Goal: Task Accomplishment & Management: Manage account settings

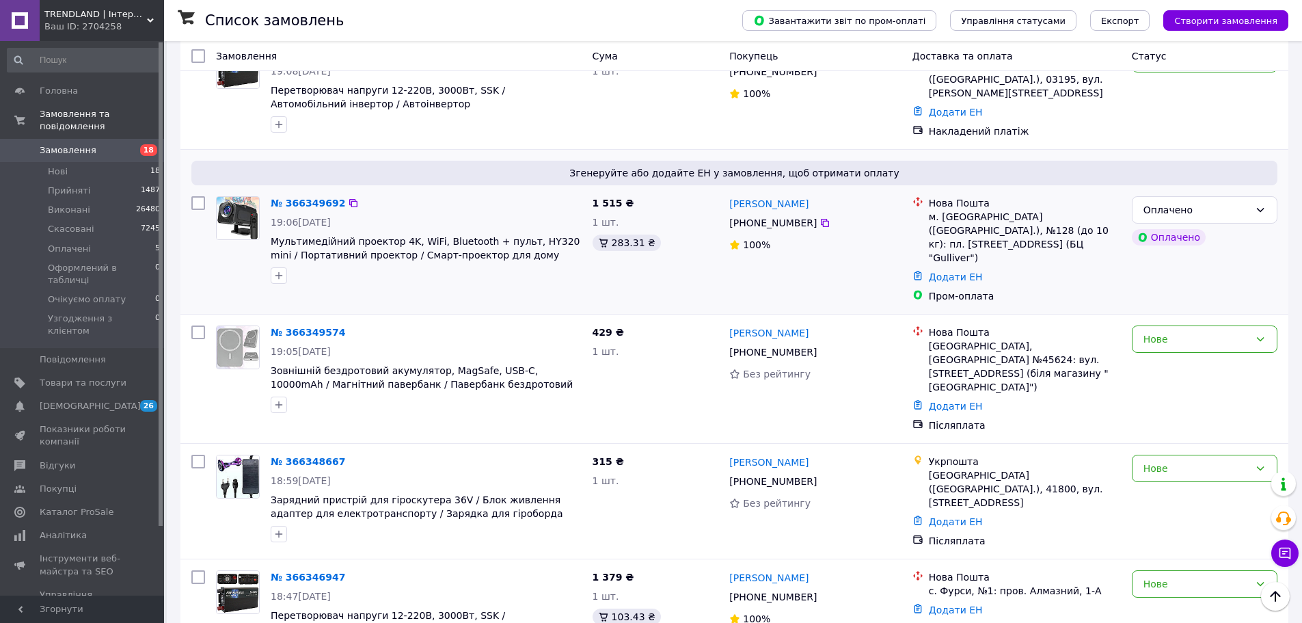
scroll to position [1230, 0]
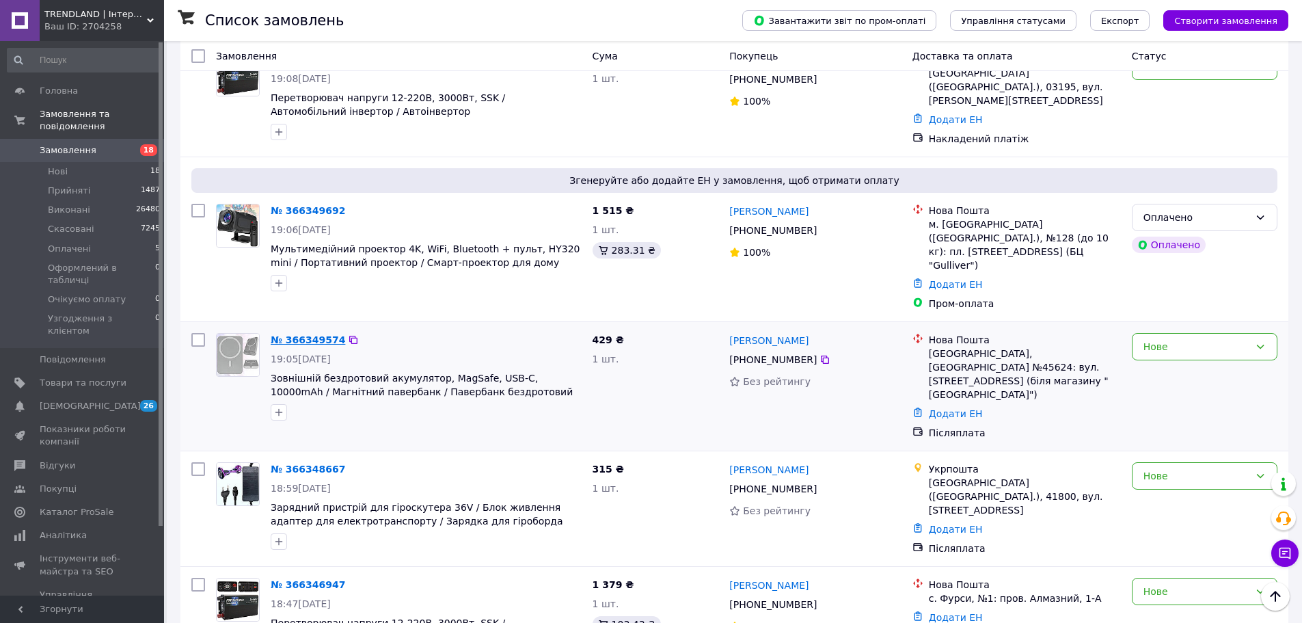
drag, startPoint x: 314, startPoint y: 267, endPoint x: 301, endPoint y: 273, distance: 14.7
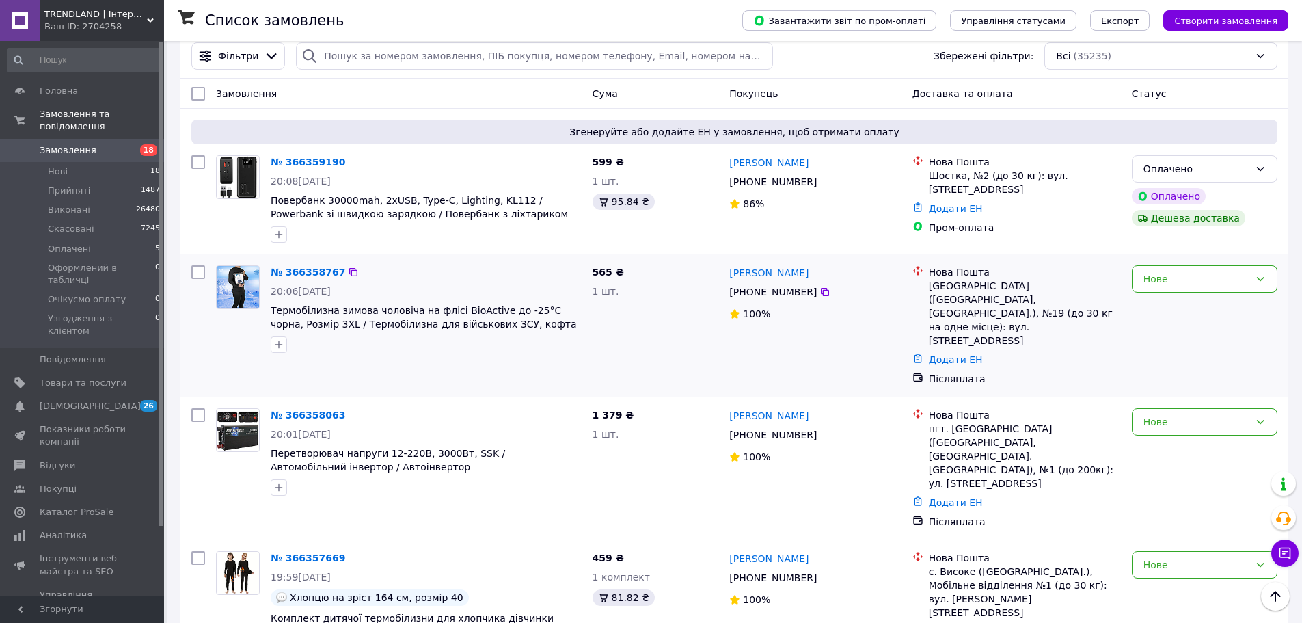
scroll to position [137, 0]
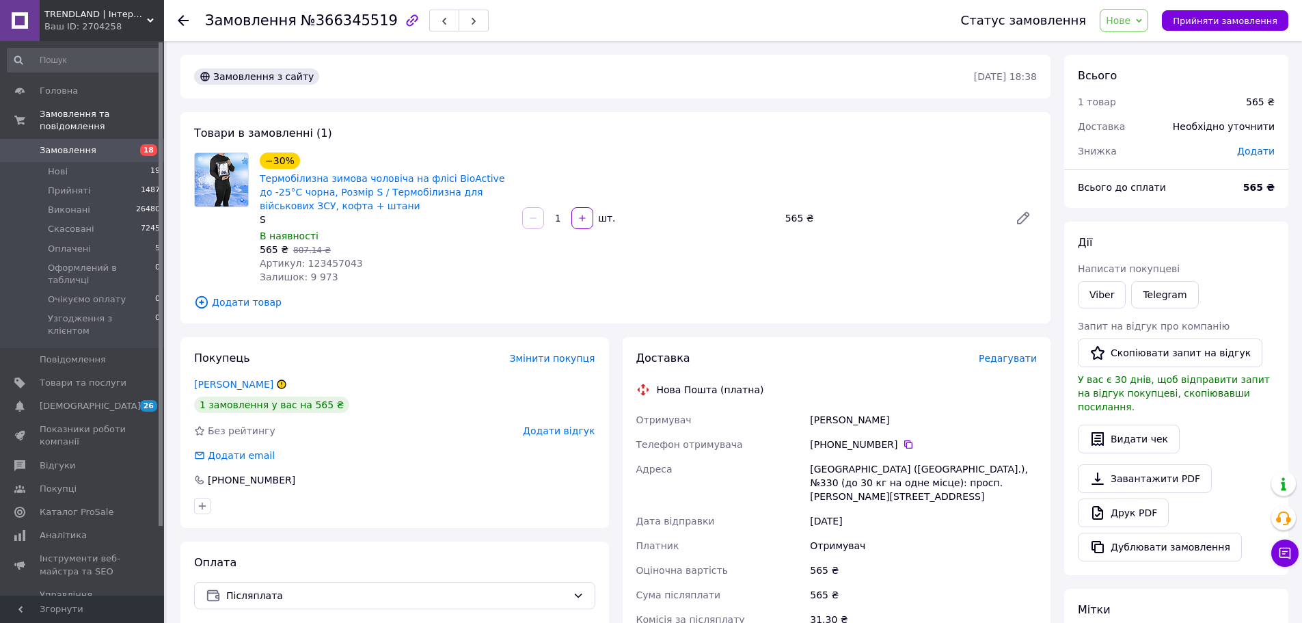
click at [320, 266] on span "Артикул: 123457043" at bounding box center [311, 263] width 103 height 11
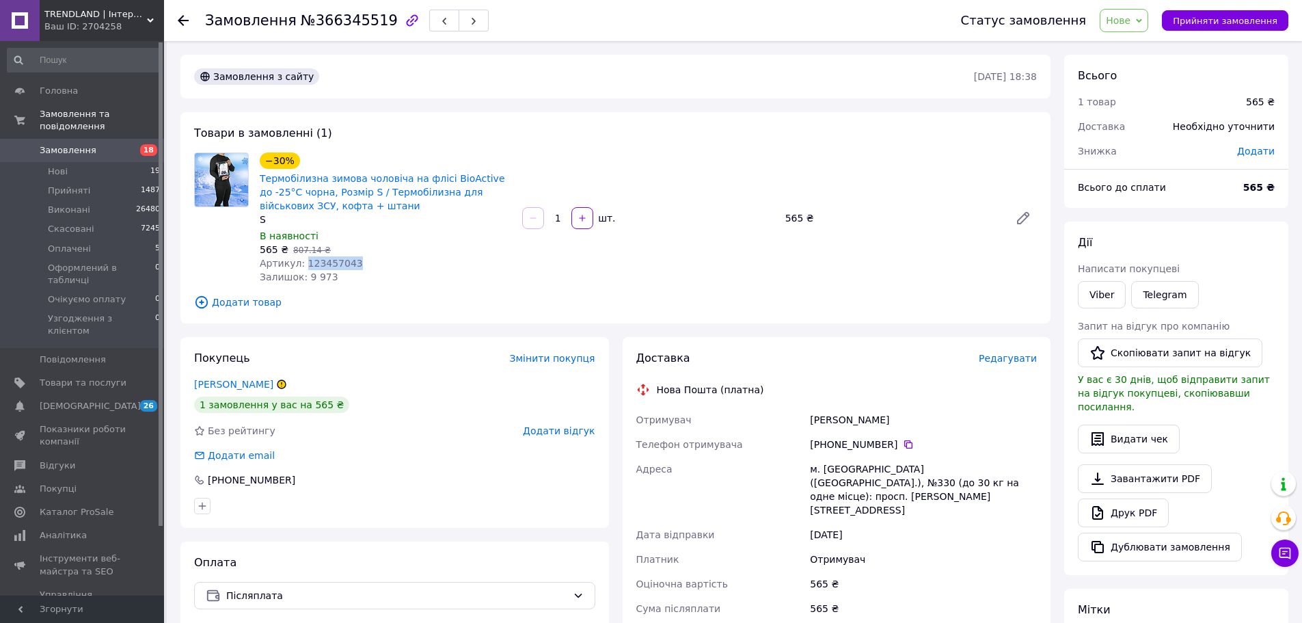
copy span "123457043"
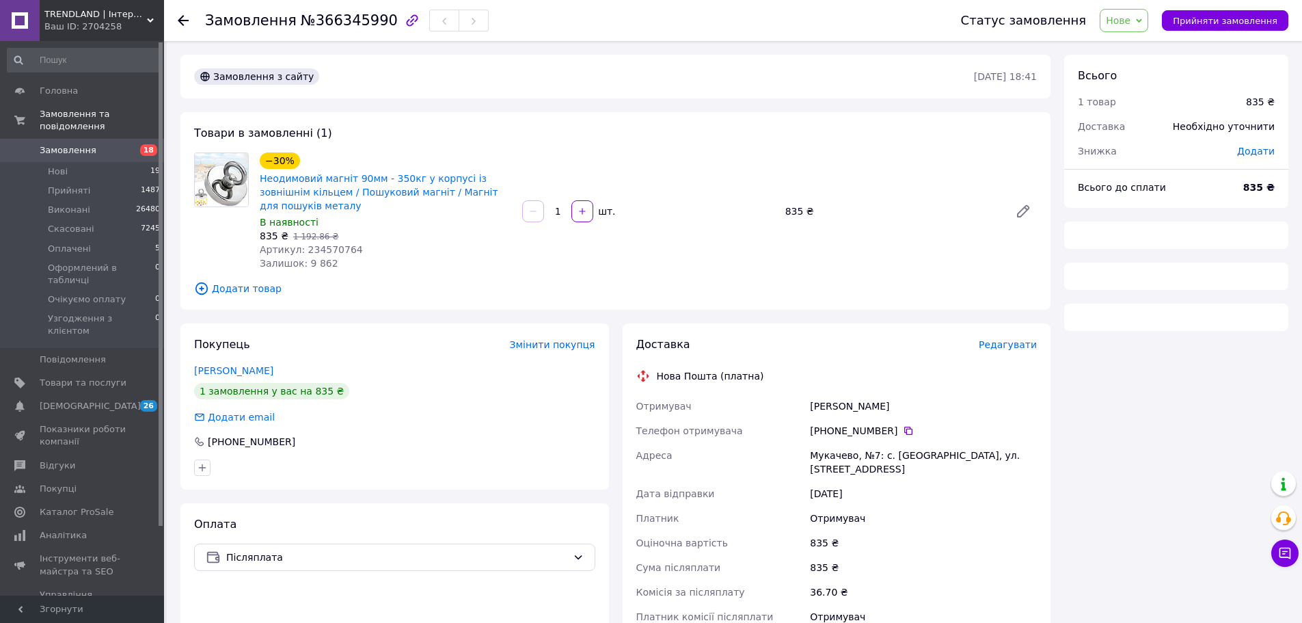
click at [331, 244] on span "Артикул: 234570764" at bounding box center [311, 249] width 103 height 11
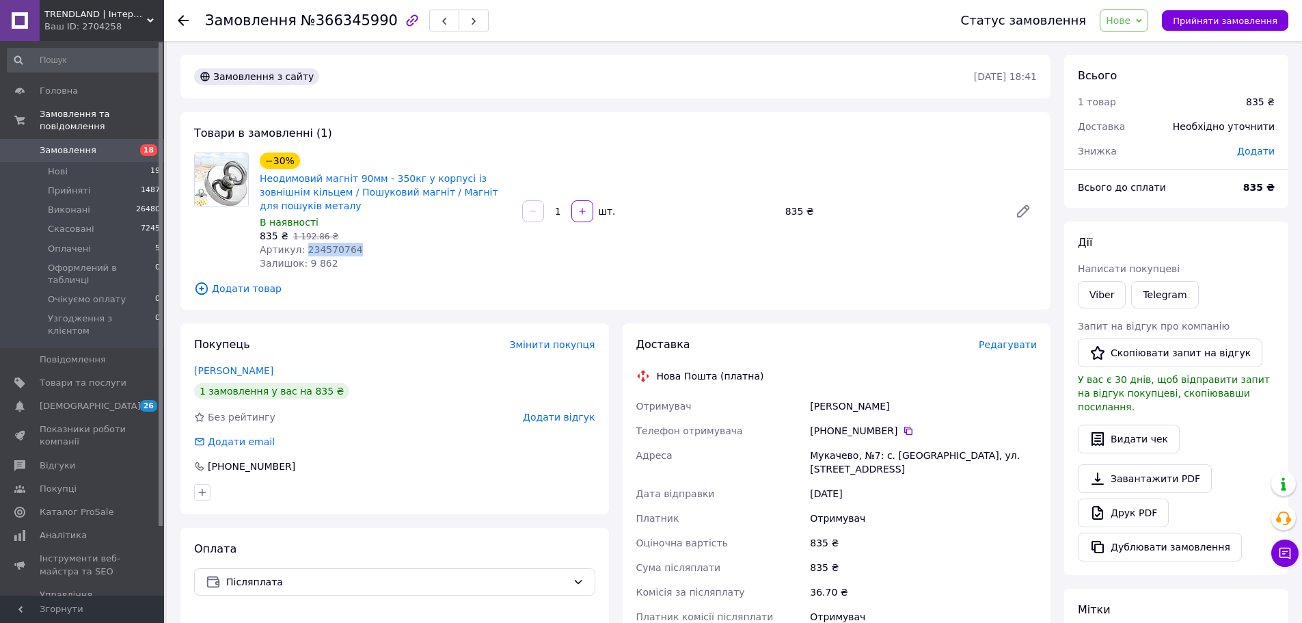
click at [331, 244] on span "Артикул: 234570764" at bounding box center [311, 249] width 103 height 11
copy span "234570764"
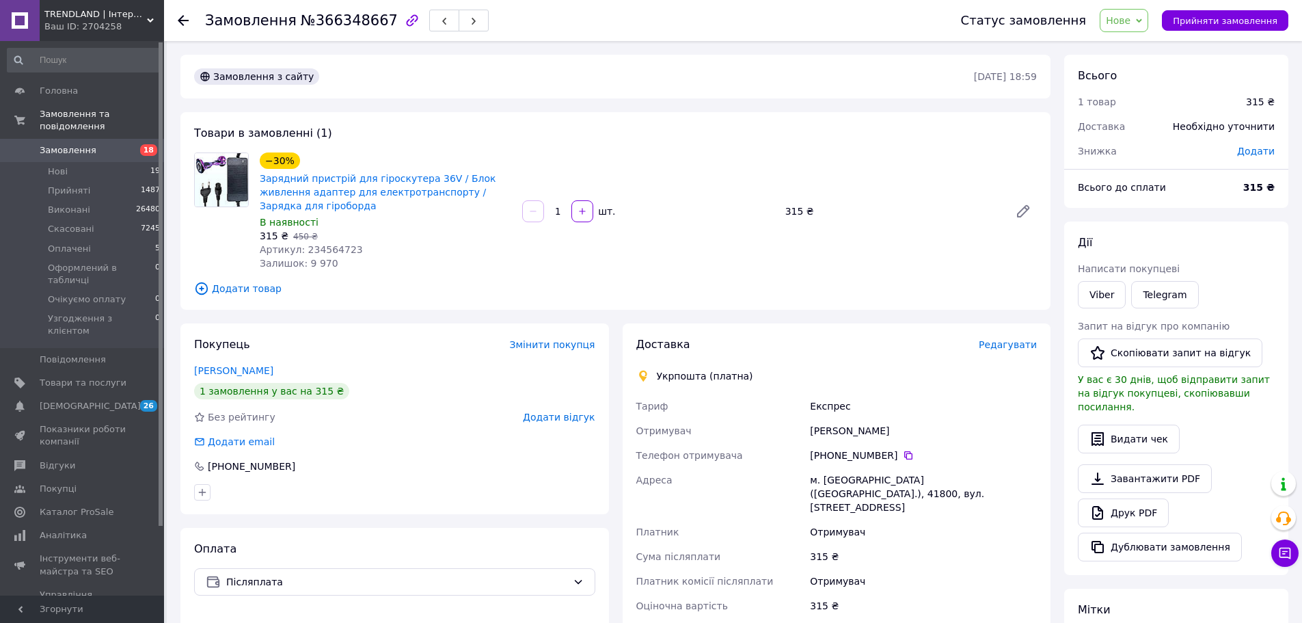
click at [342, 243] on div "Артикул: 234564723" at bounding box center [385, 250] width 251 height 14
click at [338, 244] on span "Артикул: 234564723" at bounding box center [311, 249] width 103 height 11
copy span "234564723"
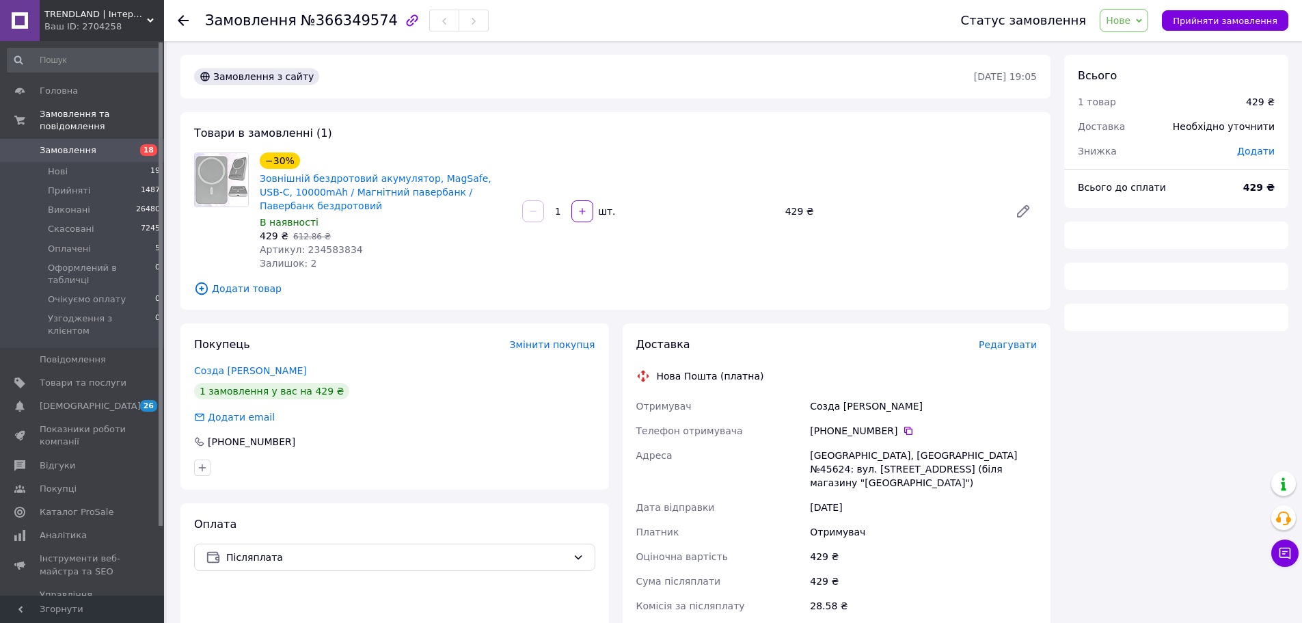
click at [322, 247] on span "Артикул: 234583834" at bounding box center [311, 249] width 103 height 11
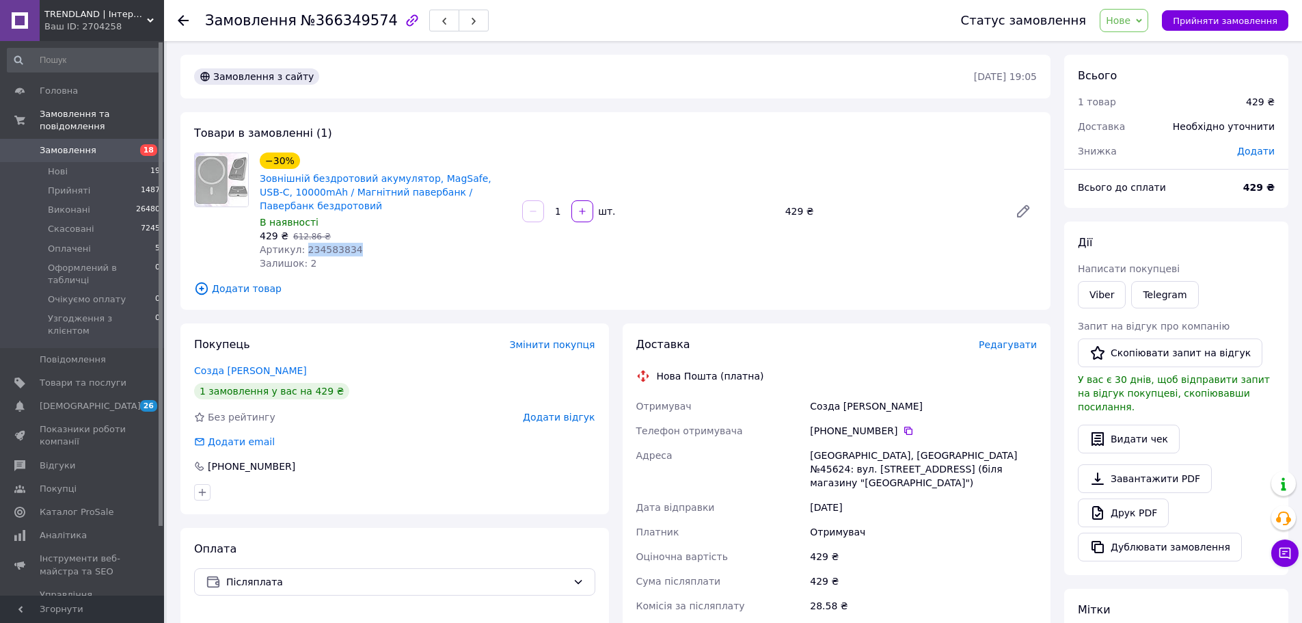
click at [322, 247] on span "Артикул: 234583834" at bounding box center [311, 249] width 103 height 11
copy span "234583834"
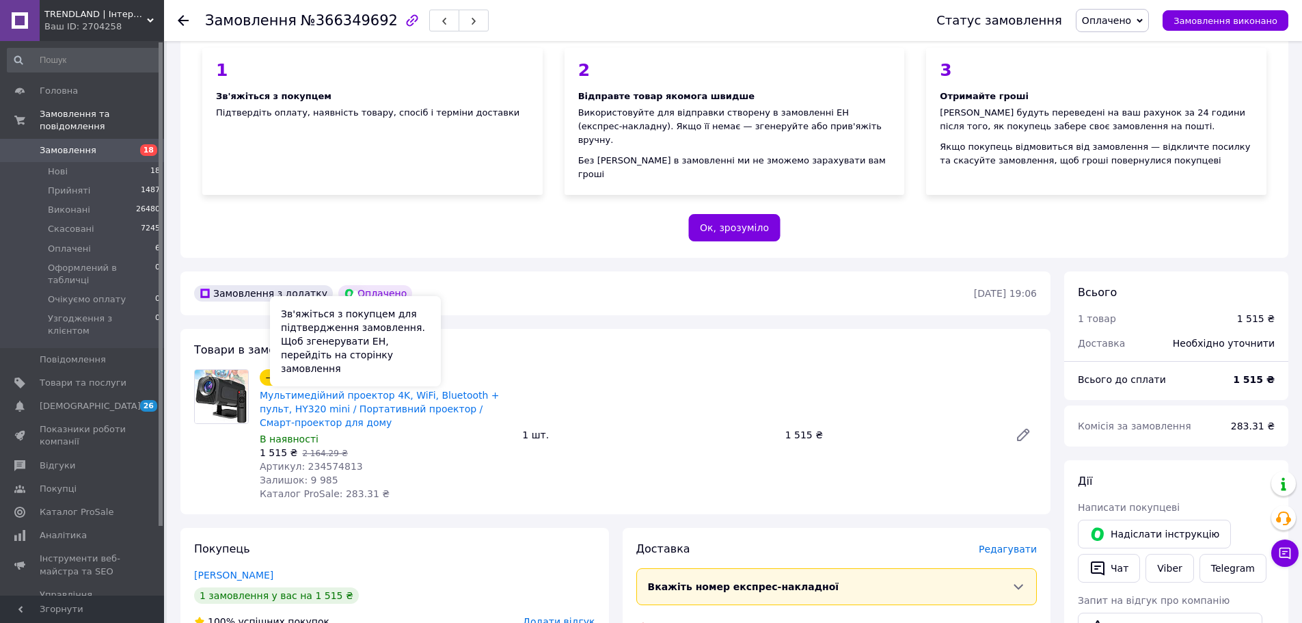
scroll to position [137, 0]
click at [323, 460] on span "Артикул: 234574813" at bounding box center [311, 465] width 103 height 11
copy span "234574813"
click at [321, 460] on span "Артикул: 234574813" at bounding box center [311, 465] width 103 height 11
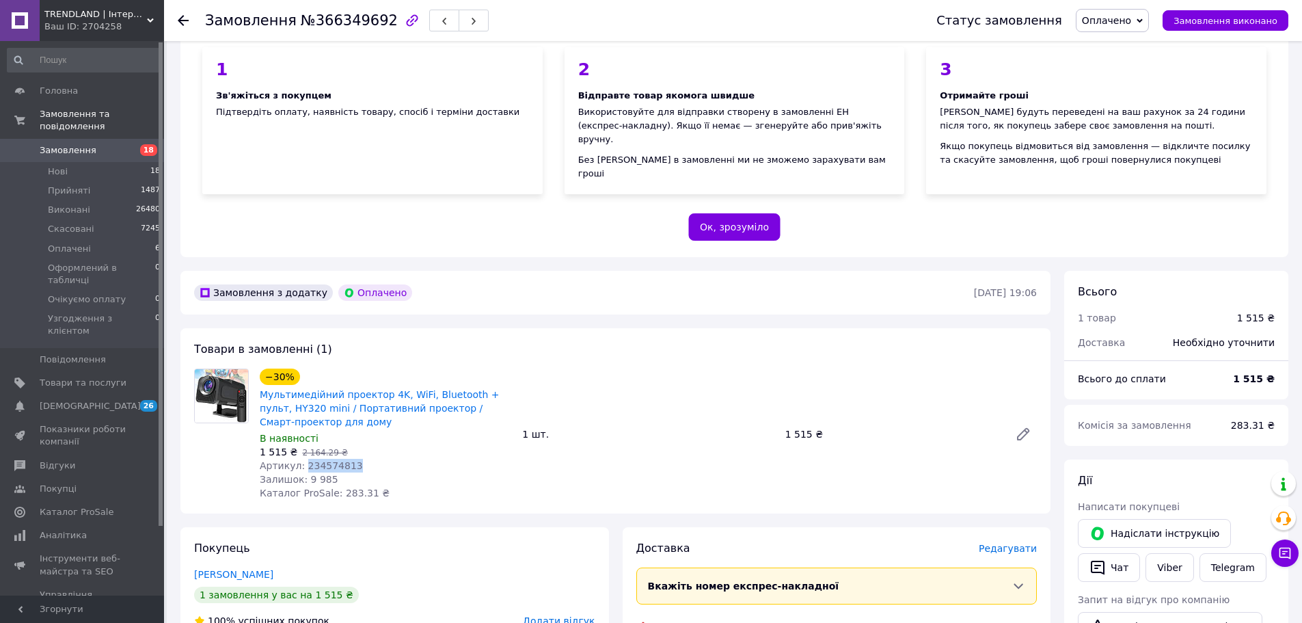
click at [321, 460] on span "Артикул: 234574813" at bounding box center [311, 465] width 103 height 11
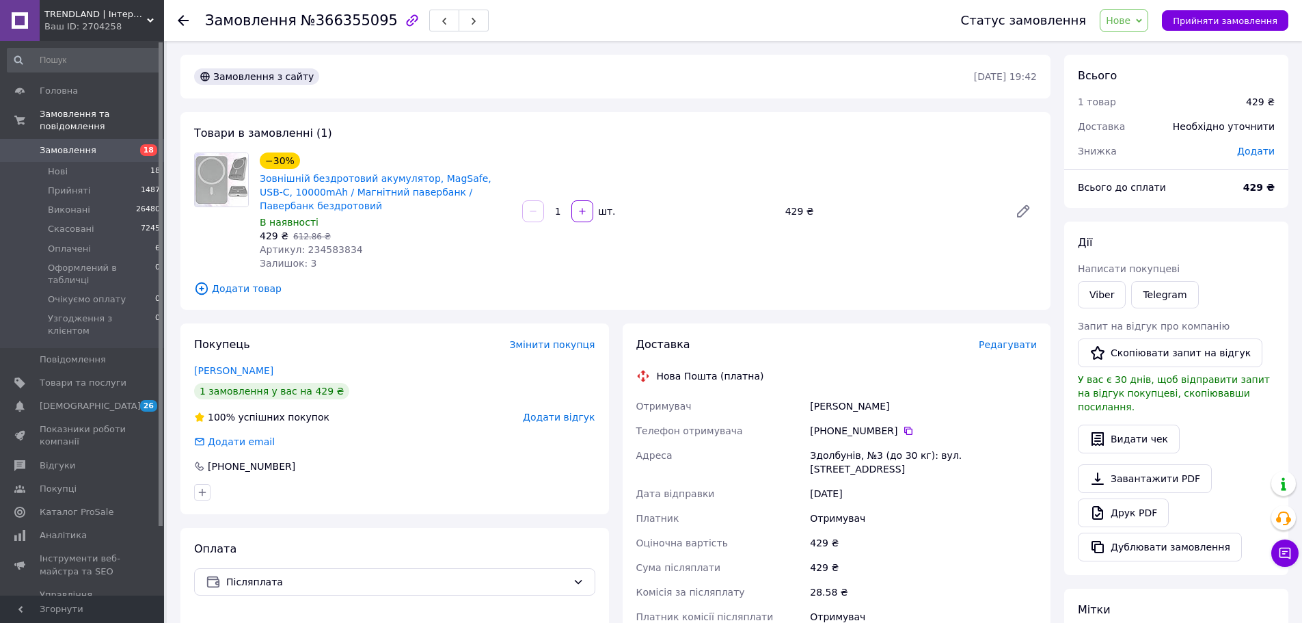
click at [323, 244] on span "Артикул: 234583834" at bounding box center [311, 249] width 103 height 11
click at [323, 241] on div "429 ₴   612.86 ₴" at bounding box center [385, 236] width 251 height 14
click at [320, 250] on span "Артикул: 234583834" at bounding box center [311, 249] width 103 height 11
copy span "234583834"
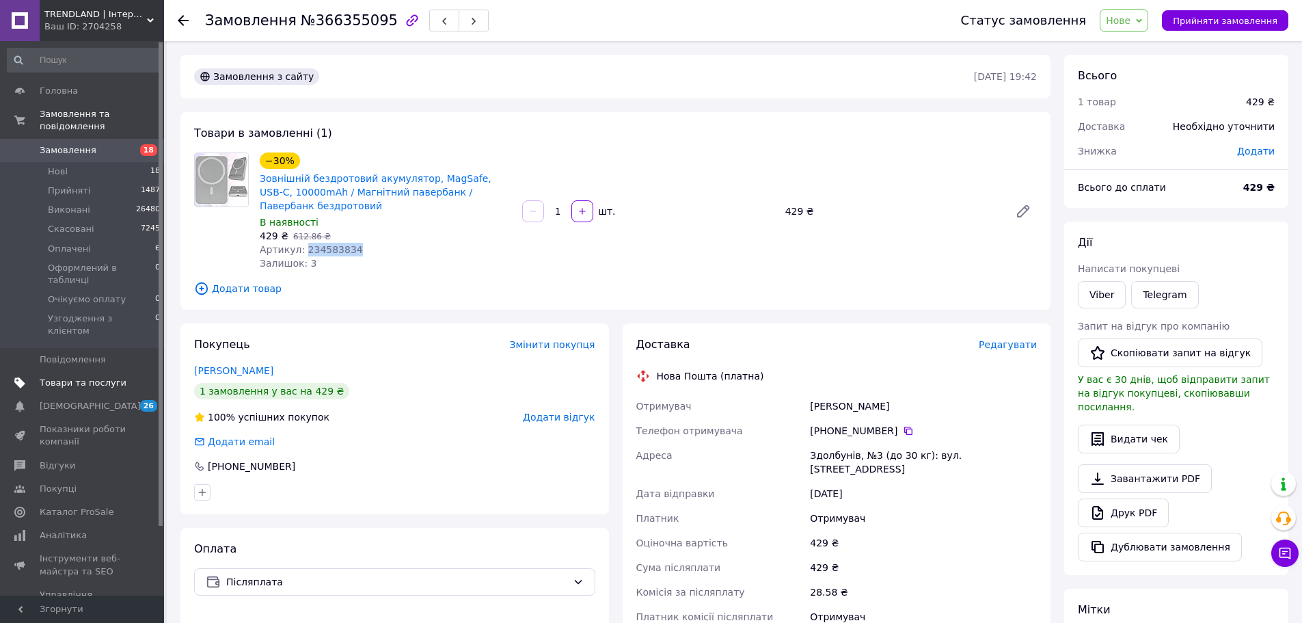
click at [111, 377] on span "Товари та послуги" at bounding box center [83, 383] width 87 height 12
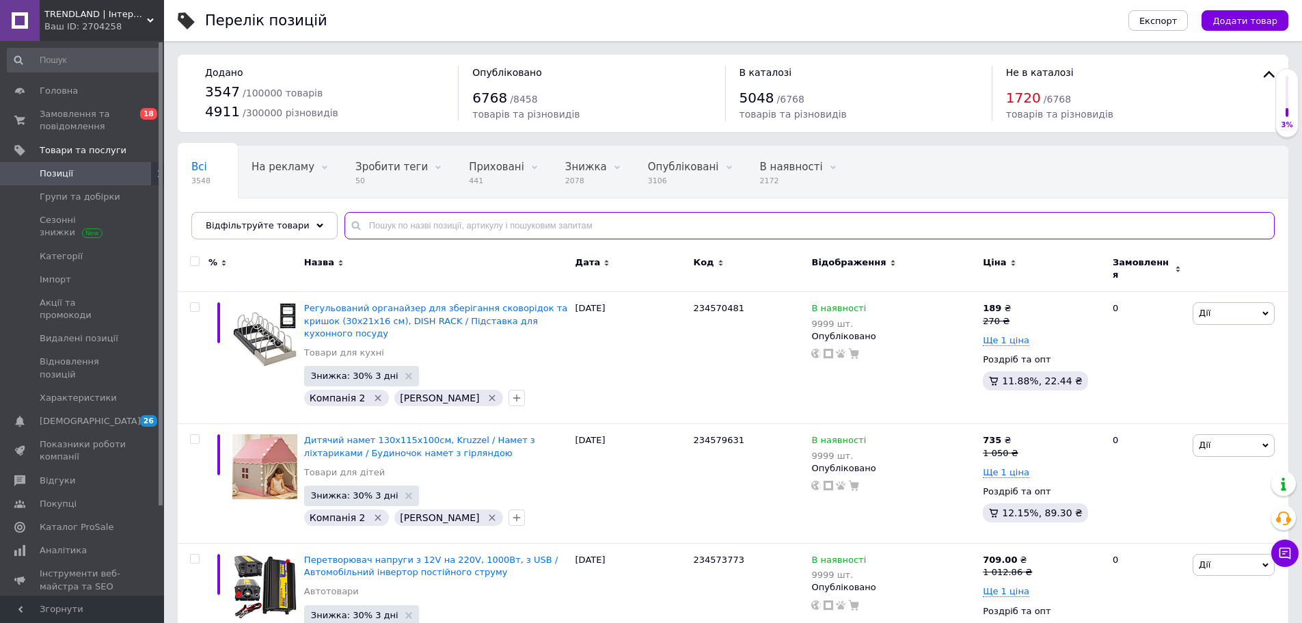
click at [433, 229] on input "text" at bounding box center [809, 225] width 930 height 27
paste input "234583834"
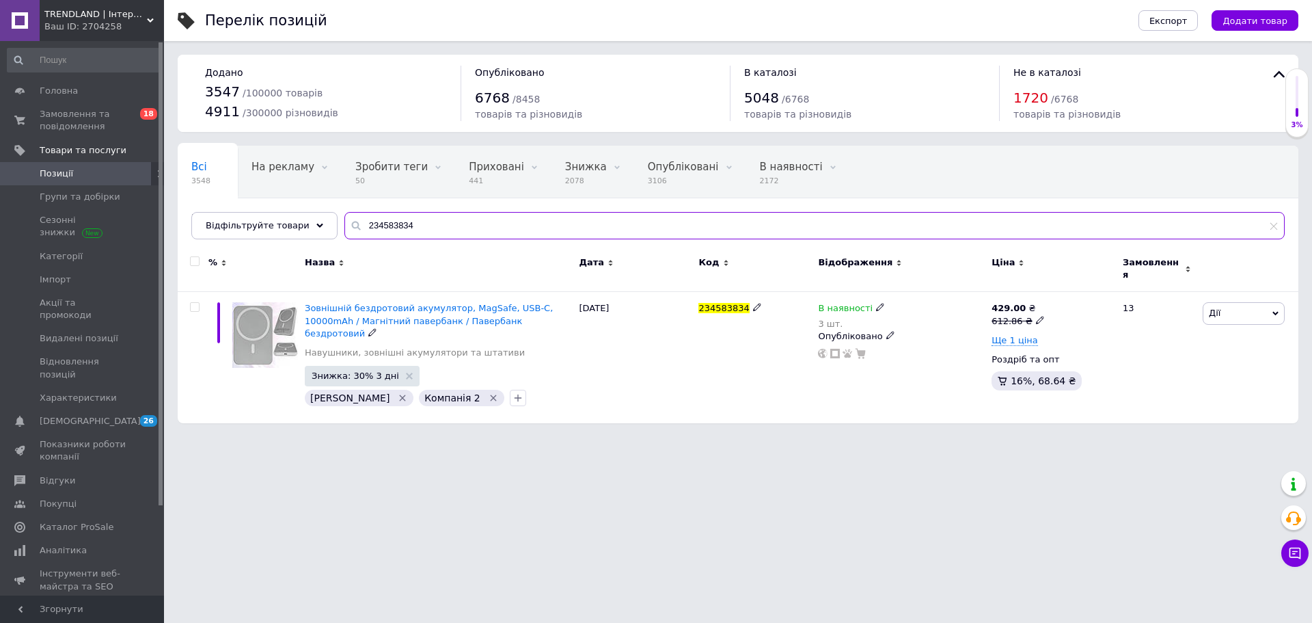
type input "234583834"
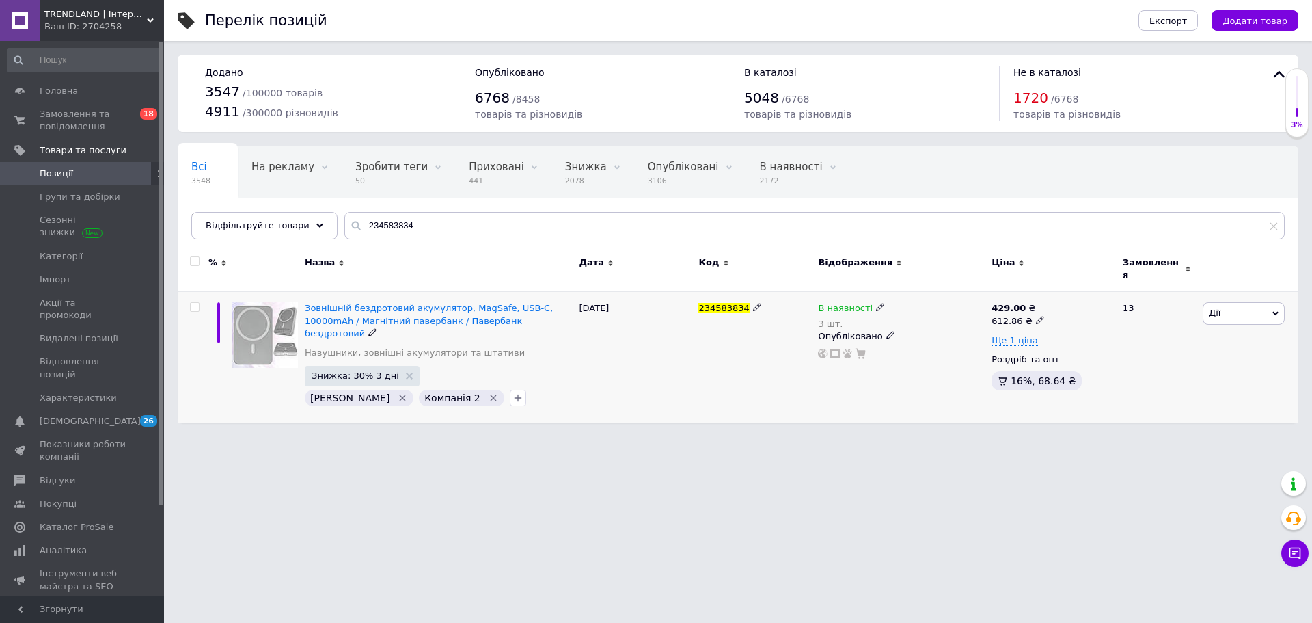
click at [850, 303] on span "В наявності" at bounding box center [845, 310] width 55 height 14
drag, startPoint x: 1037, startPoint y: 332, endPoint x: 935, endPoint y: 336, distance: 102.6
click at [1031, 333] on div "Залишки 3 шт." at bounding box center [974, 342] width 171 height 43
click at [935, 337] on input "34" at bounding box center [941, 350] width 104 height 27
click at [932, 337] on input "34" at bounding box center [941, 350] width 104 height 27
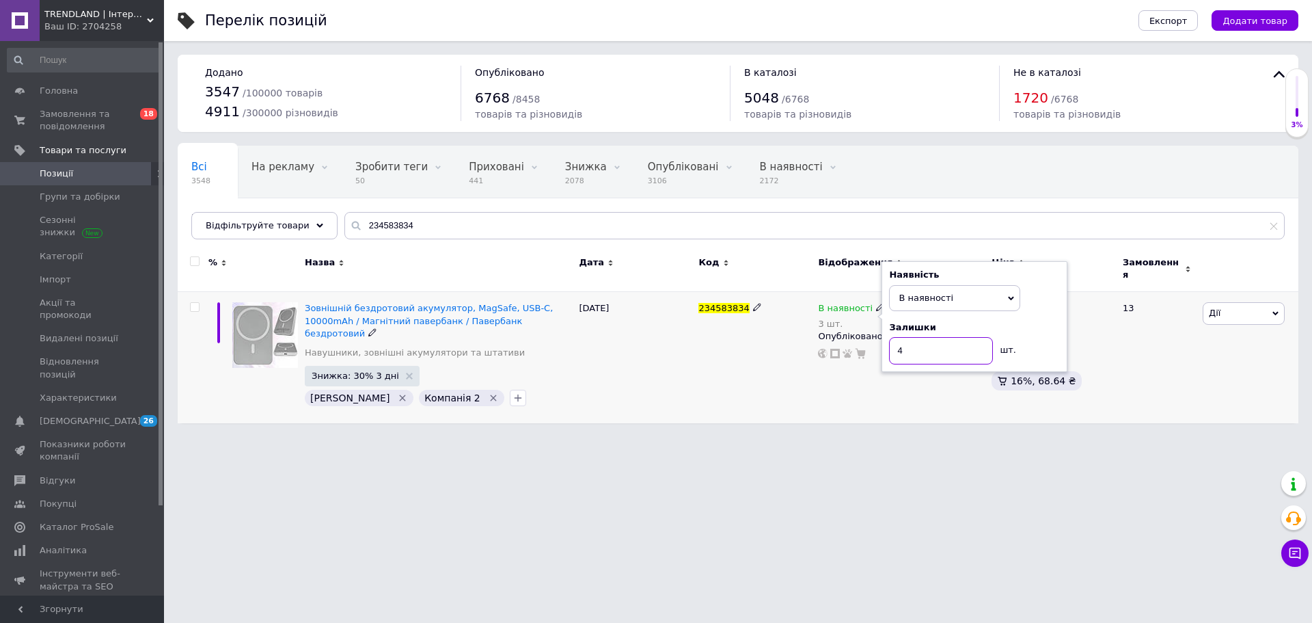
type input "4"
click at [814, 390] on div "234583834" at bounding box center [755, 357] width 120 height 131
click at [855, 308] on span "В наявності" at bounding box center [845, 310] width 55 height 14
click at [778, 402] on div "234583834" at bounding box center [755, 357] width 120 height 131
click at [817, 389] on div "В наявності 4 шт. Наявність В наявності Немає в наявності Під замовлення Готово…" at bounding box center [902, 357] width 174 height 131
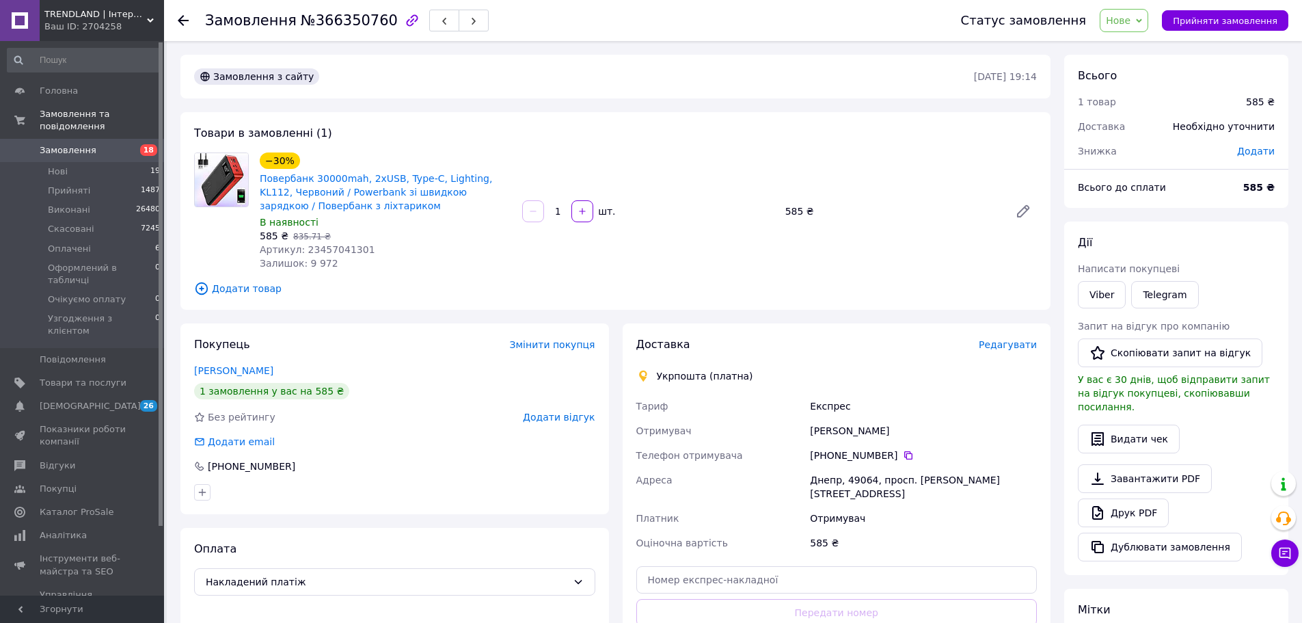
click at [340, 255] on span "Артикул: 23457041301" at bounding box center [317, 249] width 115 height 11
copy span "23457041301"
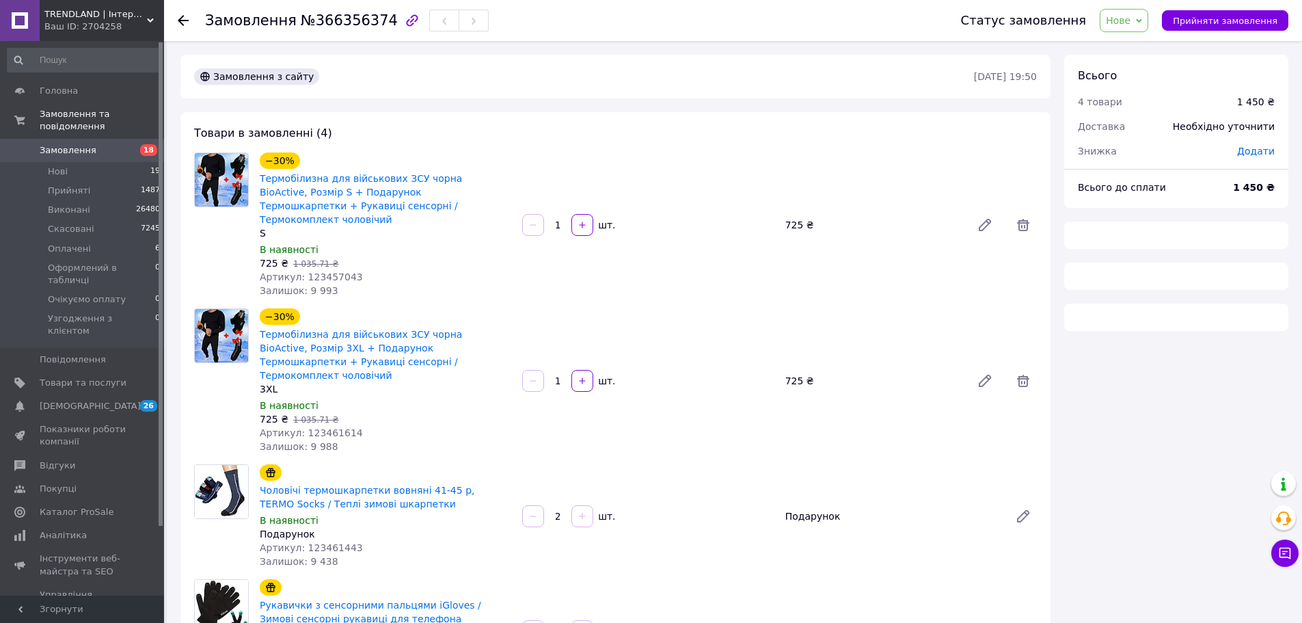
click at [323, 271] on span "Артикул: 123457043" at bounding box center [311, 276] width 103 height 11
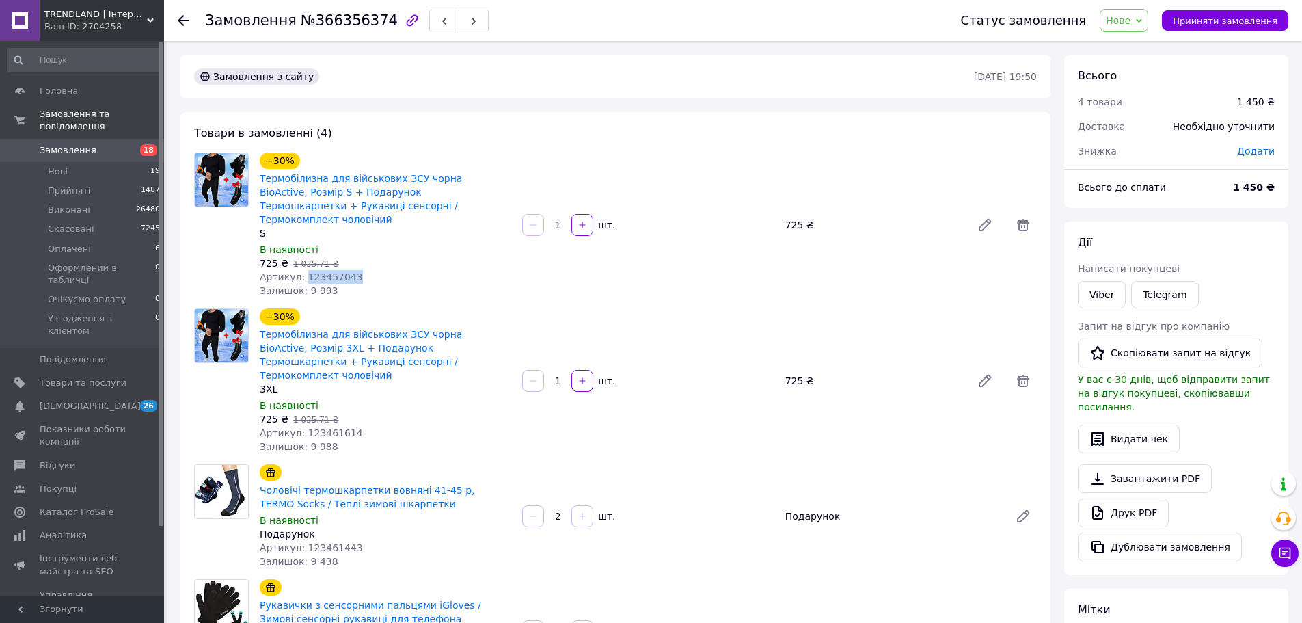
click at [323, 271] on span "Артикул: 123457043" at bounding box center [311, 276] width 103 height 11
copy span "123457043"
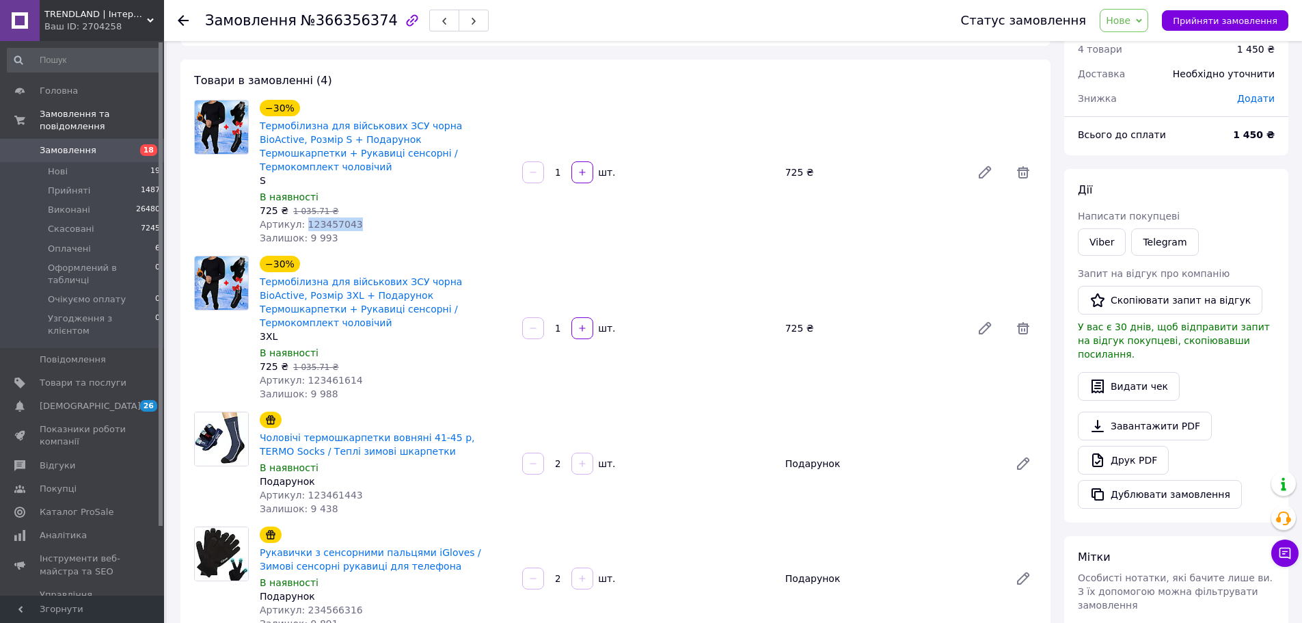
scroll to position [137, 0]
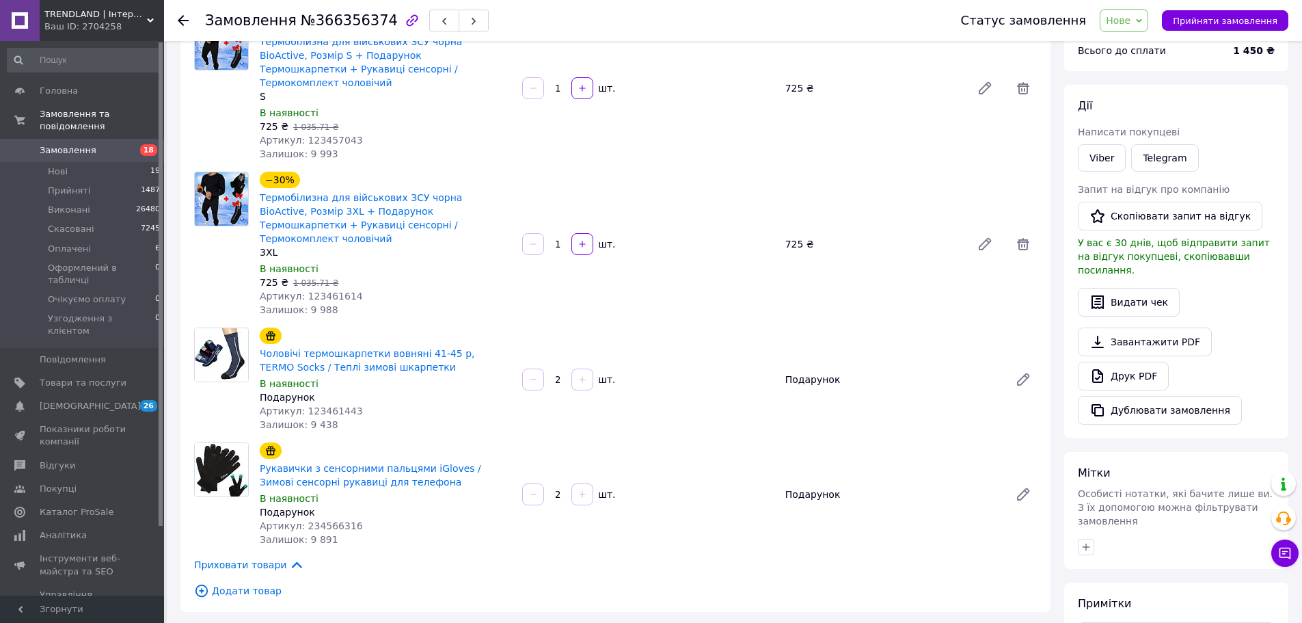
click at [316, 405] on span "Артикул: 123461443" at bounding box center [311, 410] width 103 height 11
drag, startPoint x: 316, startPoint y: 379, endPoint x: 328, endPoint y: 364, distance: 19.0
click at [317, 405] on span "Артикул: 123461443" at bounding box center [311, 410] width 103 height 11
copy span "123461443"
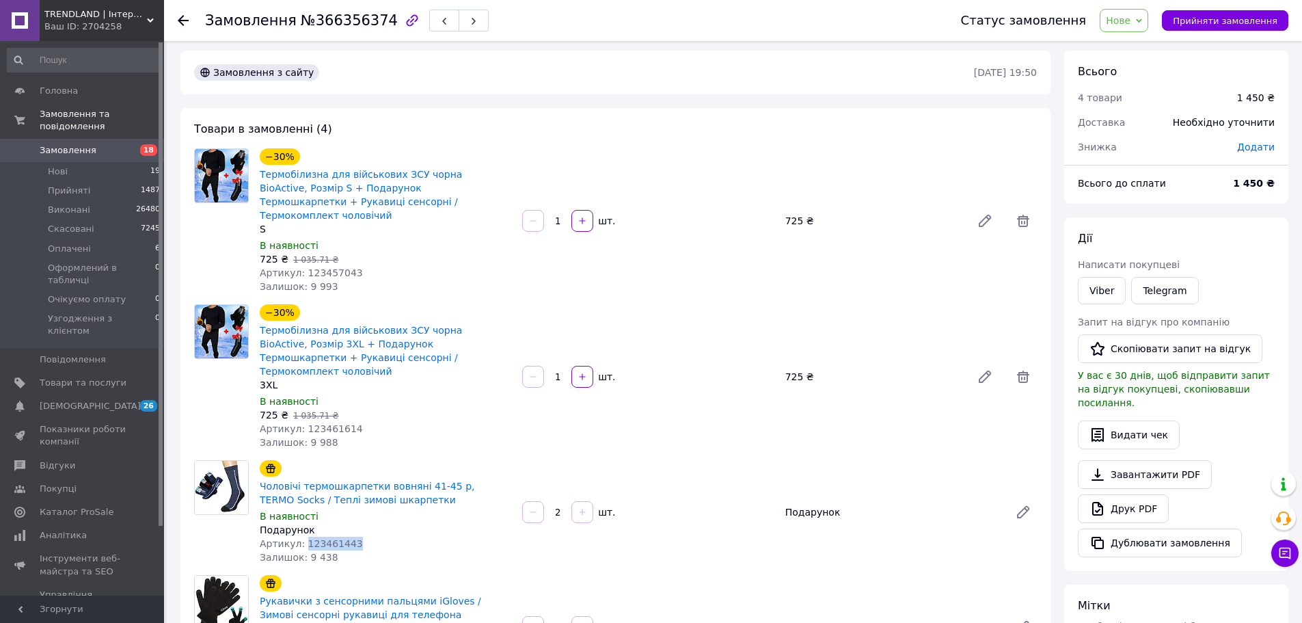
scroll to position [0, 0]
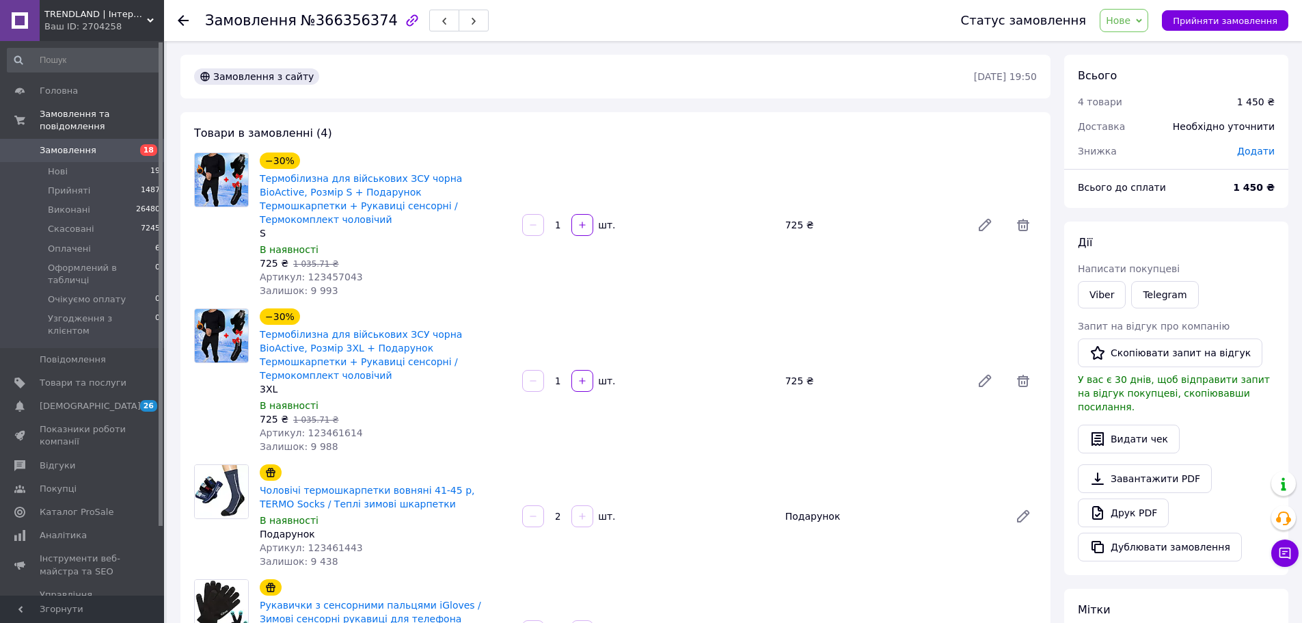
click at [336, 427] on span "Артикул: 123461614" at bounding box center [311, 432] width 103 height 11
copy span "123461614"
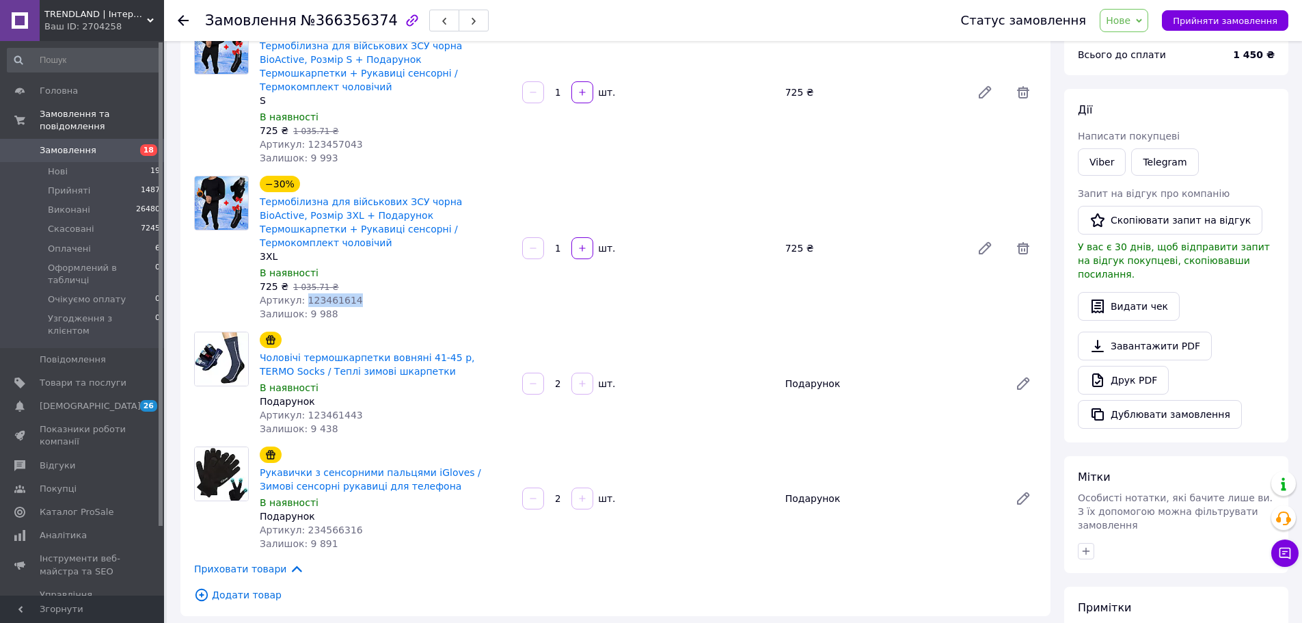
scroll to position [137, 0]
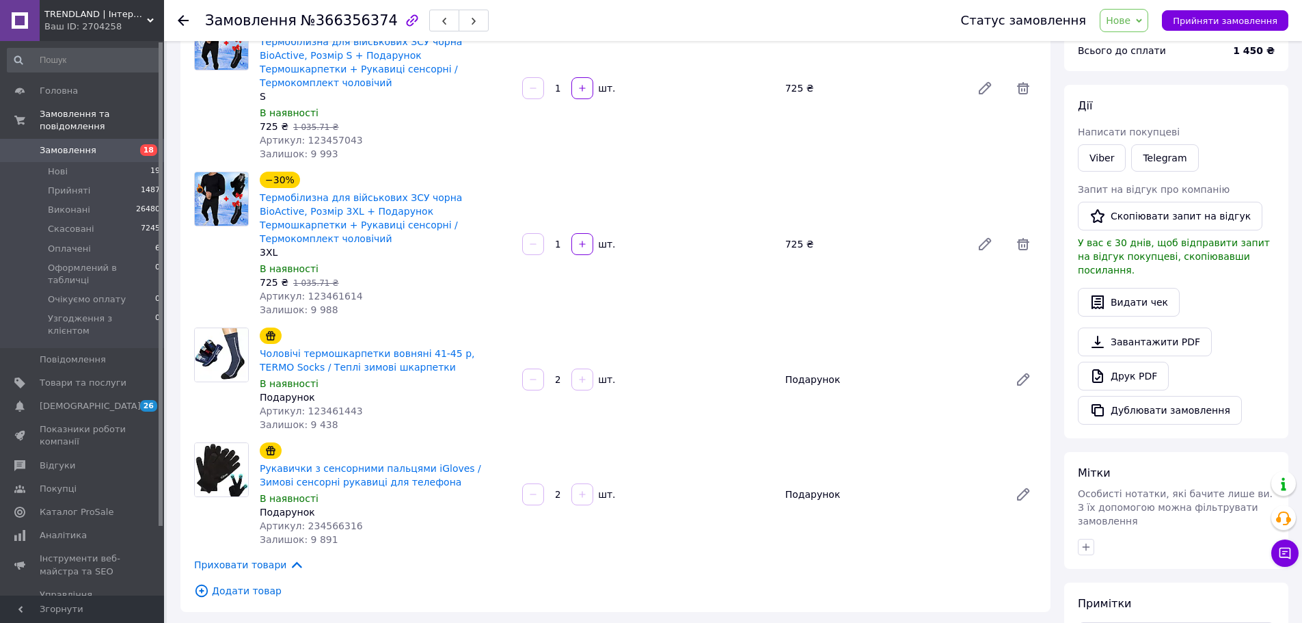
click at [342, 520] on span "Артикул: 234566316" at bounding box center [311, 525] width 103 height 11
copy span "234566316"
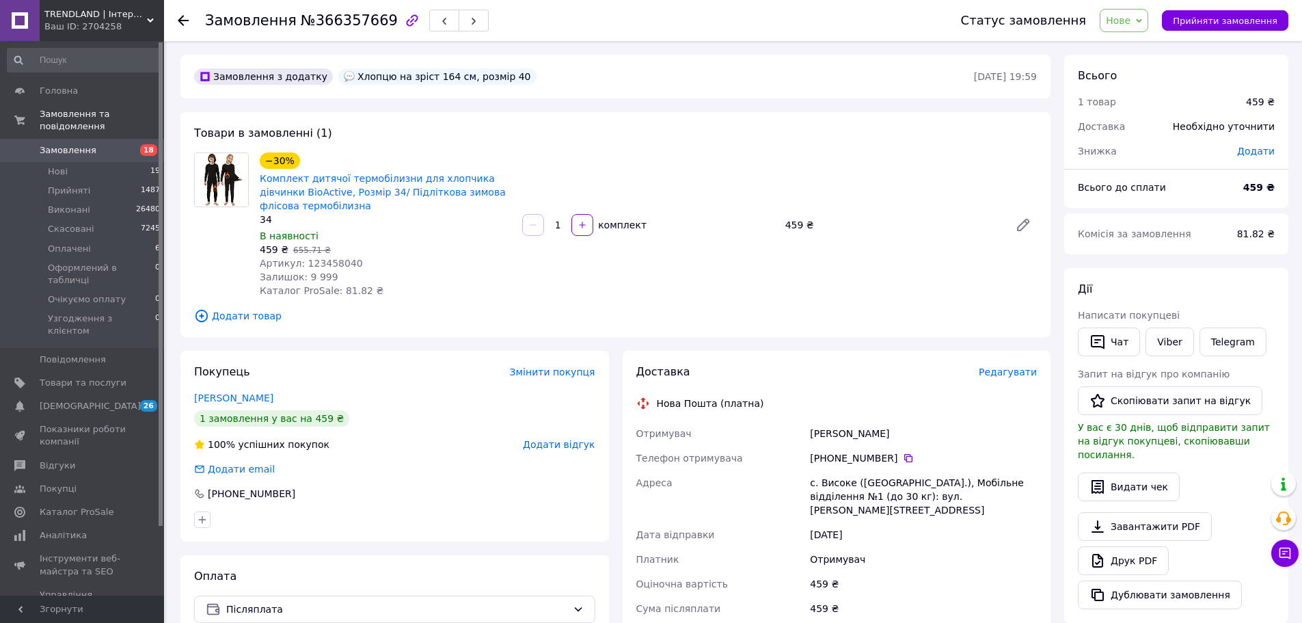
click at [336, 266] on span "Артикул: 123458040" at bounding box center [311, 263] width 103 height 11
copy span "123458040"
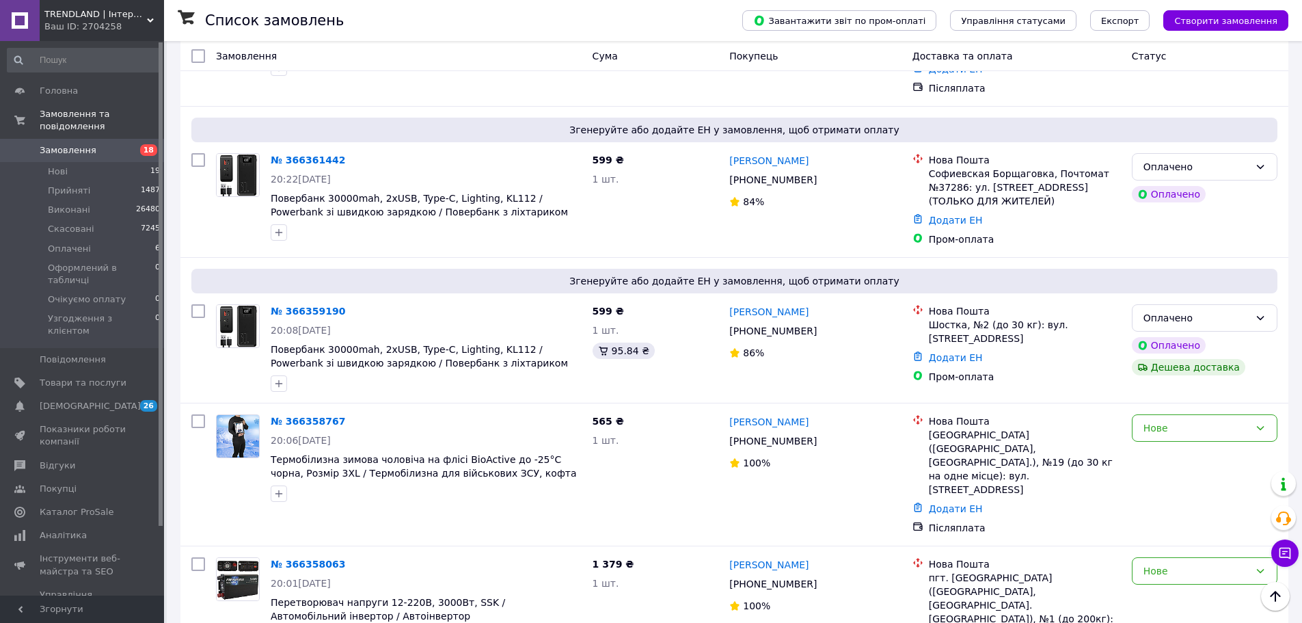
scroll to position [273, 0]
click at [303, 153] on link "№ 366361442" at bounding box center [308, 158] width 74 height 11
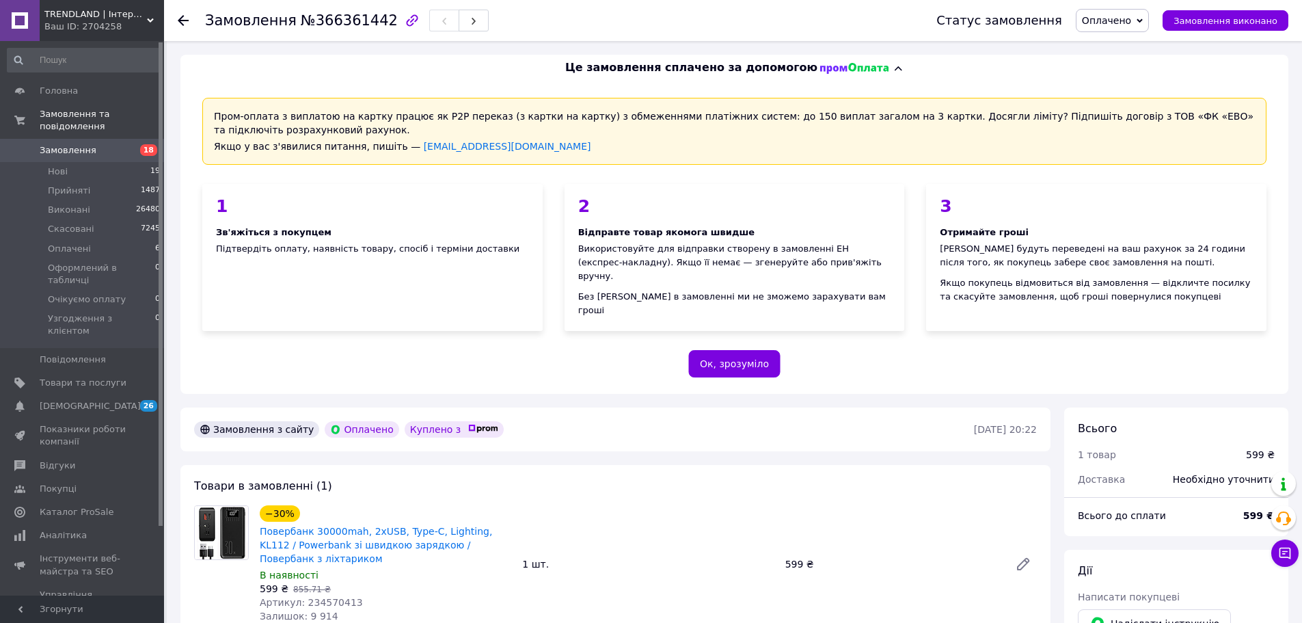
click at [336, 597] on span "Артикул: 234570413" at bounding box center [311, 602] width 103 height 11
copy span "234570413"
click at [94, 371] on link "Товари та послуги" at bounding box center [84, 382] width 168 height 23
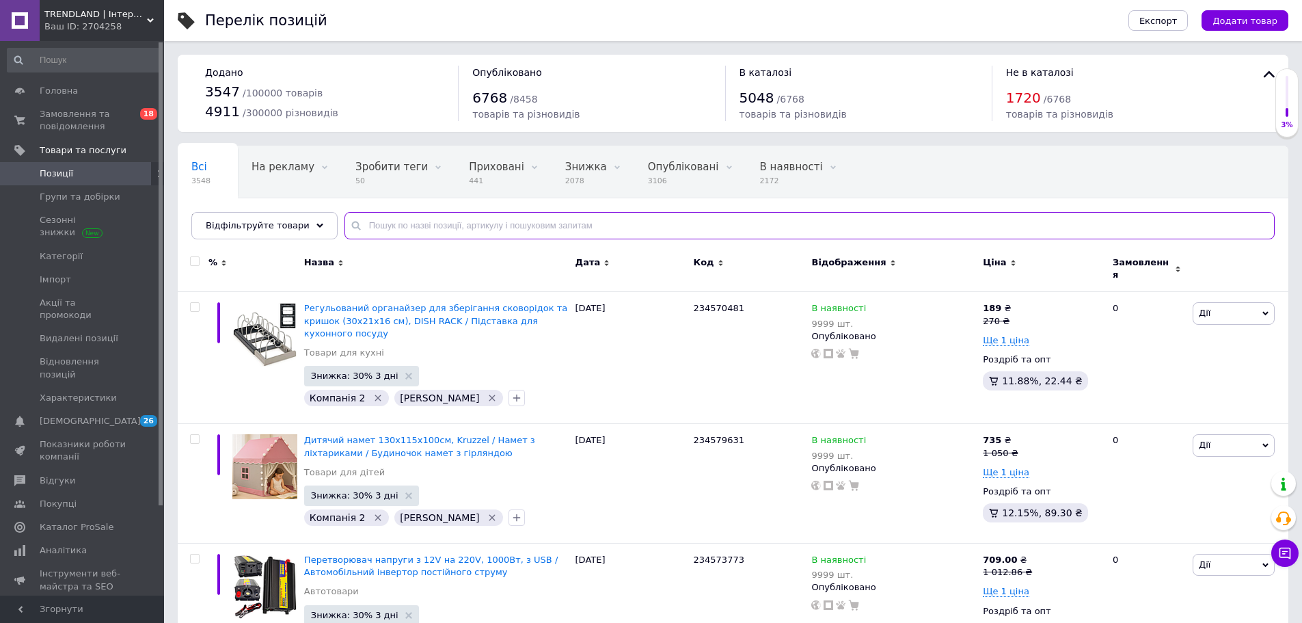
click at [430, 230] on input "text" at bounding box center [809, 225] width 930 height 27
paste input "234570413"
click at [430, 230] on input "text" at bounding box center [809, 225] width 930 height 27
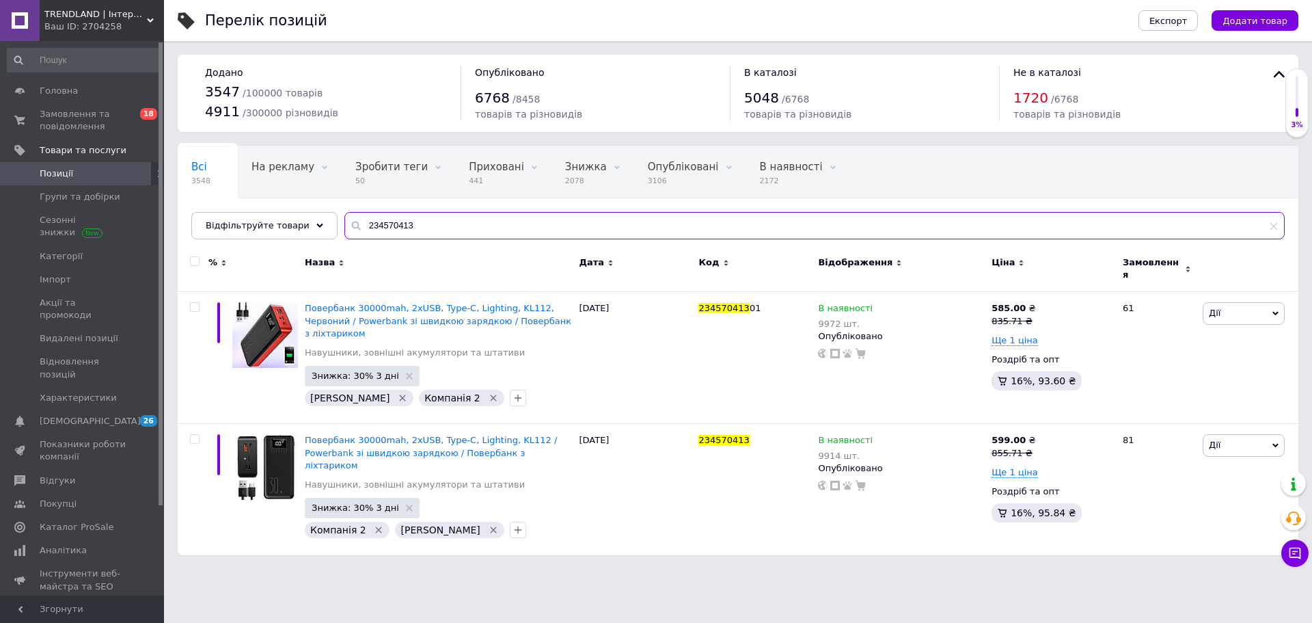
type input "234570413"
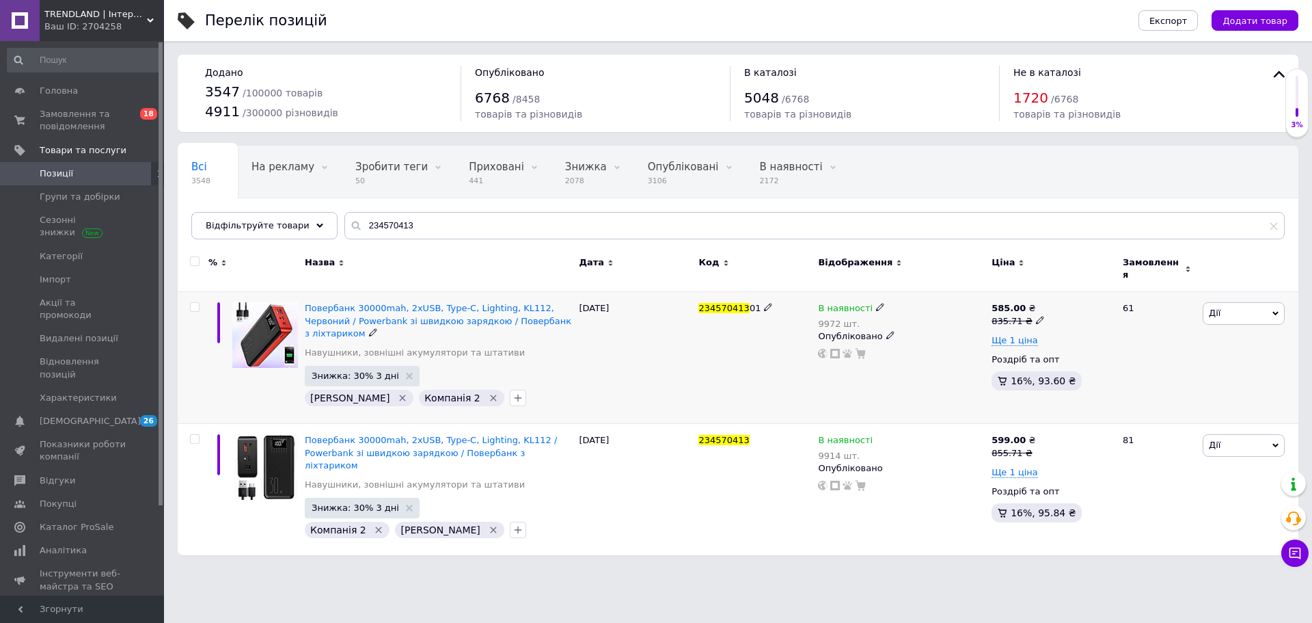
click at [1036, 316] on icon at bounding box center [1040, 320] width 8 height 8
click at [1074, 303] on input "835.71" at bounding box center [1101, 298] width 104 height 27
type input "898.57"
click at [1014, 335] on span "Ще 1 ціна" at bounding box center [1015, 340] width 46 height 11
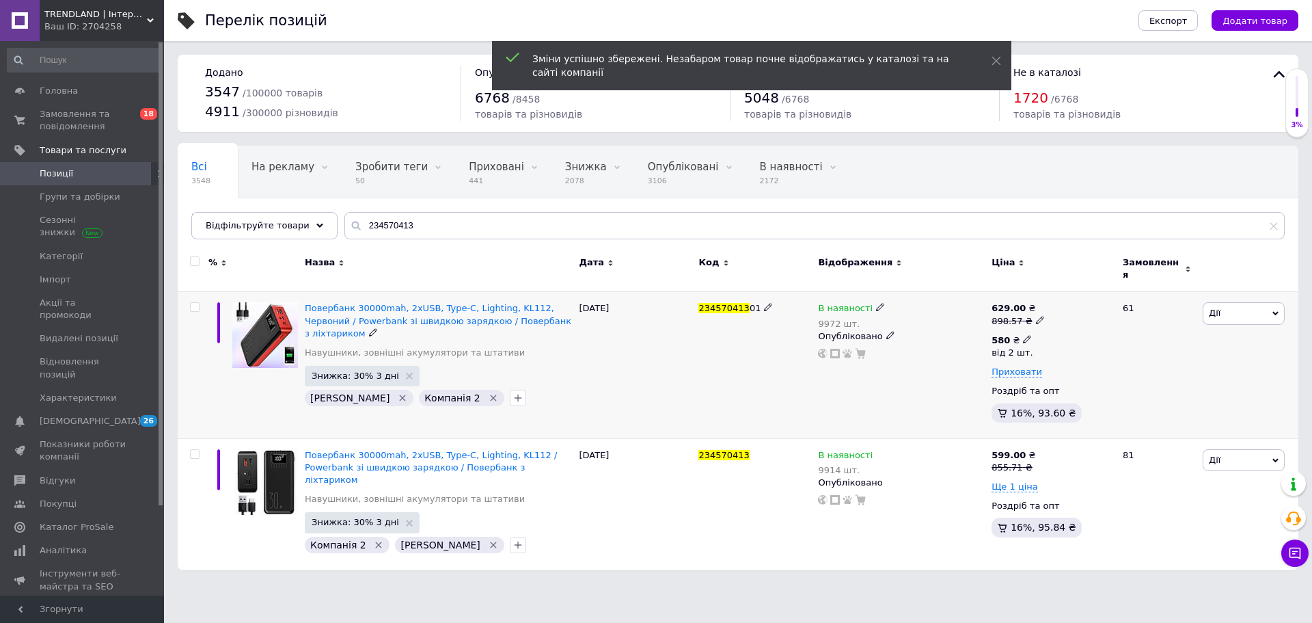
drag, startPoint x: 1020, startPoint y: 332, endPoint x: 1036, endPoint y: 325, distance: 17.8
click at [1027, 334] on div "580 ₴ від 2 шт." at bounding box center [1017, 346] width 51 height 25
click at [1074, 310] on input "580" at bounding box center [1113, 309] width 131 height 27
click at [1076, 309] on input "6" at bounding box center [1113, 309] width 131 height 27
type input "624"
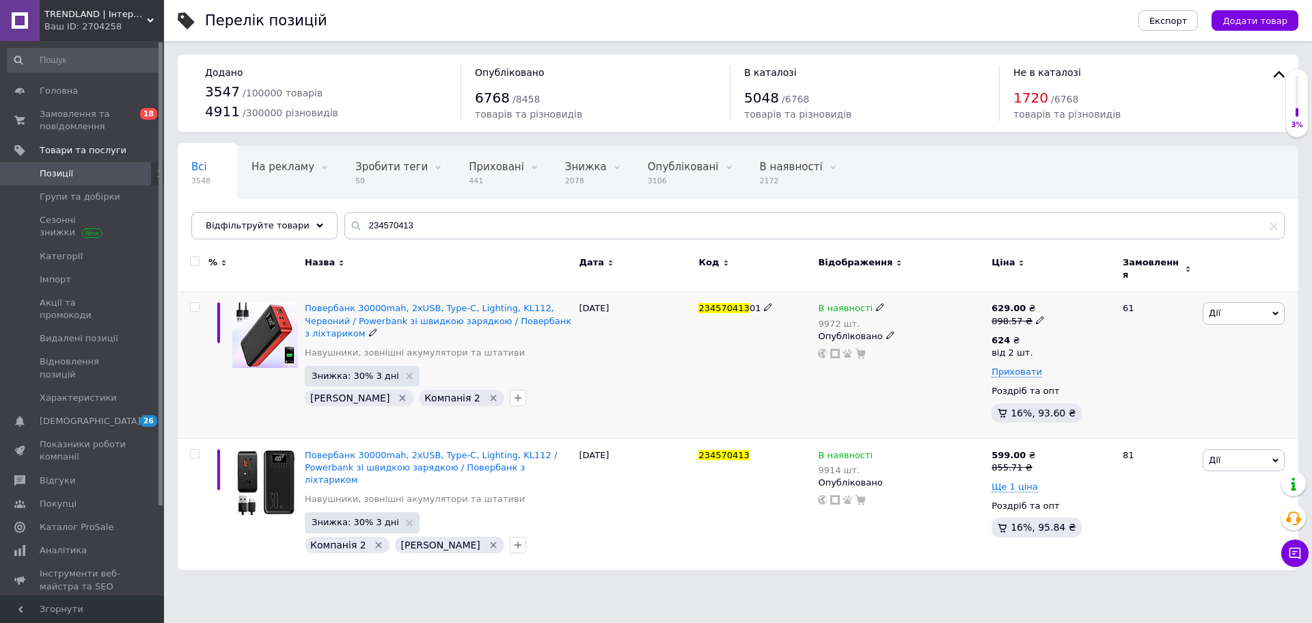
click at [1033, 303] on div "629.00 ₴" at bounding box center [1018, 308] width 53 height 12
drag, startPoint x: 1033, startPoint y: 310, endPoint x: 1065, endPoint y: 303, distance: 32.2
click at [1039, 310] on span "629.00 ₴ 898.57 ₴ Ціна 898.57 Валюта ₴ $ EUR CHF GBP ¥ PLN ₸ MDL HUF KGS CNY TR…" at bounding box center [1018, 314] width 53 height 25
click at [1094, 289] on input "898.57" at bounding box center [1101, 298] width 104 height 27
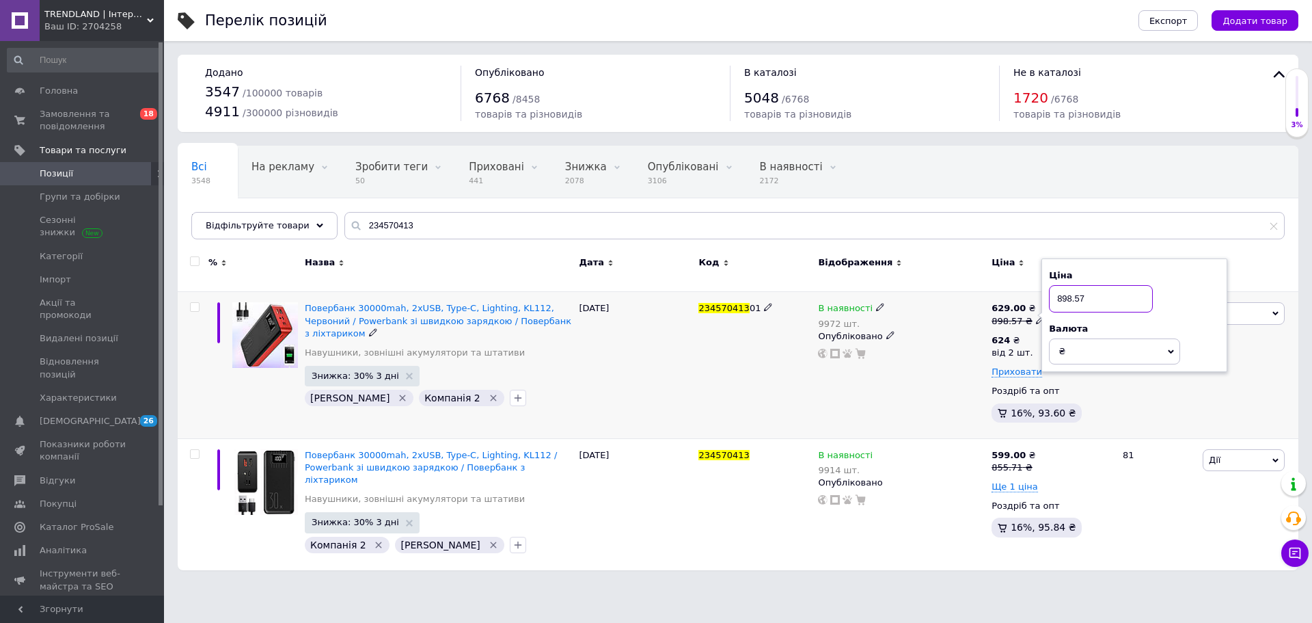
paste input "2.86"
type input "892.86"
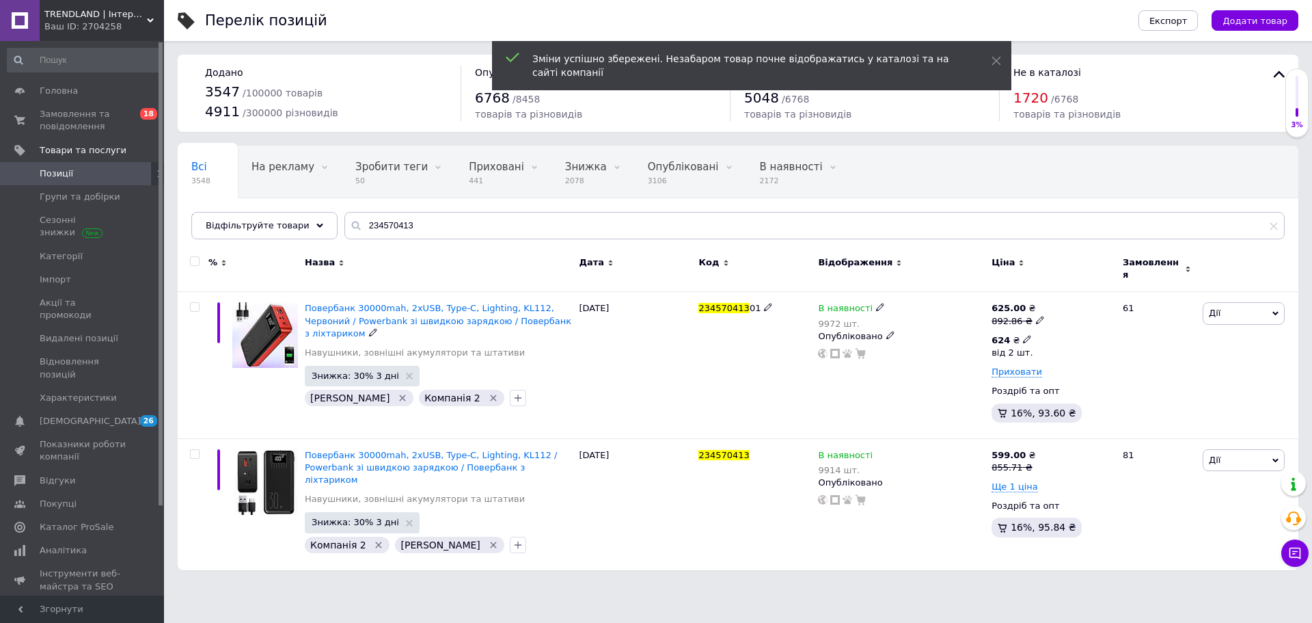
click at [1023, 336] on use at bounding box center [1027, 340] width 8 height 8
click at [1060, 318] on div "Ціна 624 Валюта ₴ $ EUR CHF GBP ¥ PLN ₸ MDL HUF KGS CNY TRY KRW lei від 2 шт." at bounding box center [1133, 346] width 171 height 133
click at [1065, 307] on input "624" at bounding box center [1113, 309] width 131 height 27
click at [1065, 303] on input "624" at bounding box center [1113, 309] width 131 height 27
type input "620"
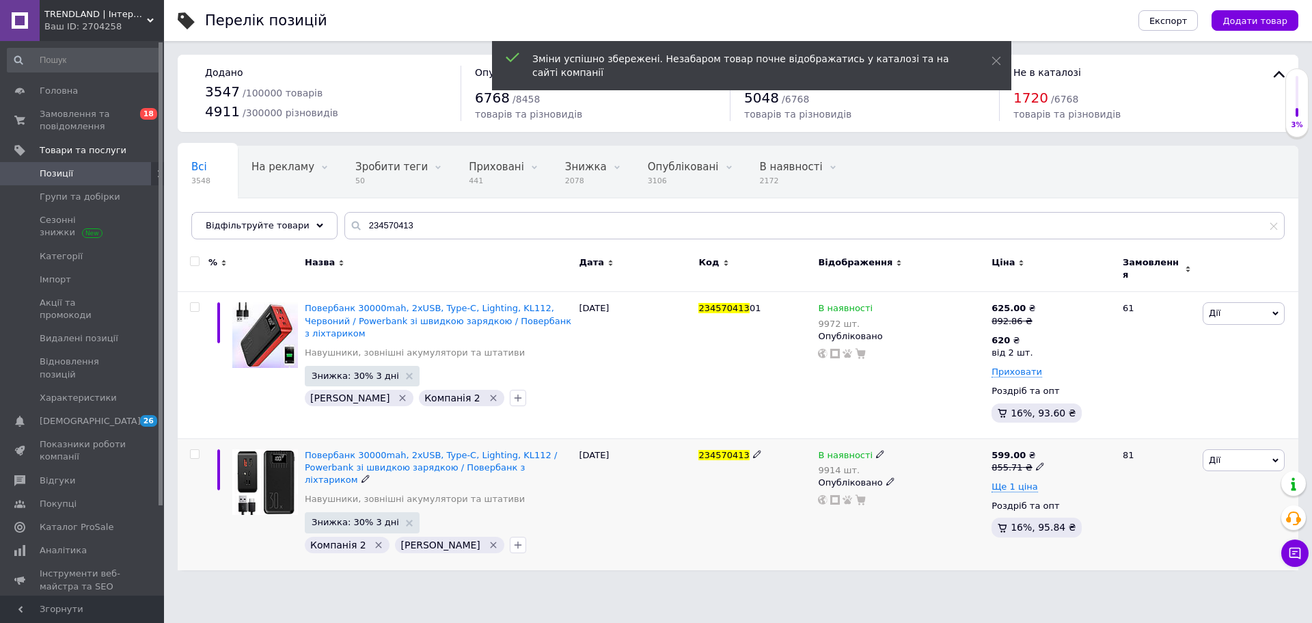
click at [1036, 462] on icon at bounding box center [1040, 466] width 8 height 8
click at [1082, 443] on input "855.71" at bounding box center [1101, 444] width 104 height 27
type input "892.86"
click at [1082, 443] on input "892.86" at bounding box center [1101, 444] width 104 height 27
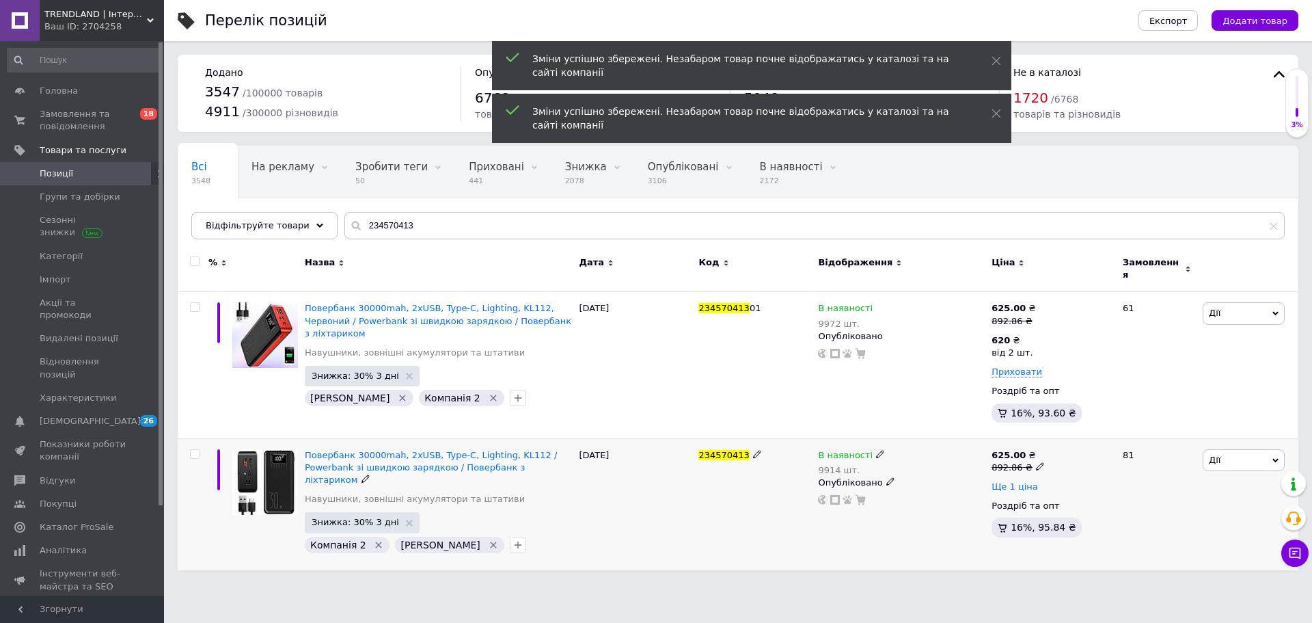
click at [1022, 481] on span "Ще 1 ціна" at bounding box center [1015, 486] width 46 height 11
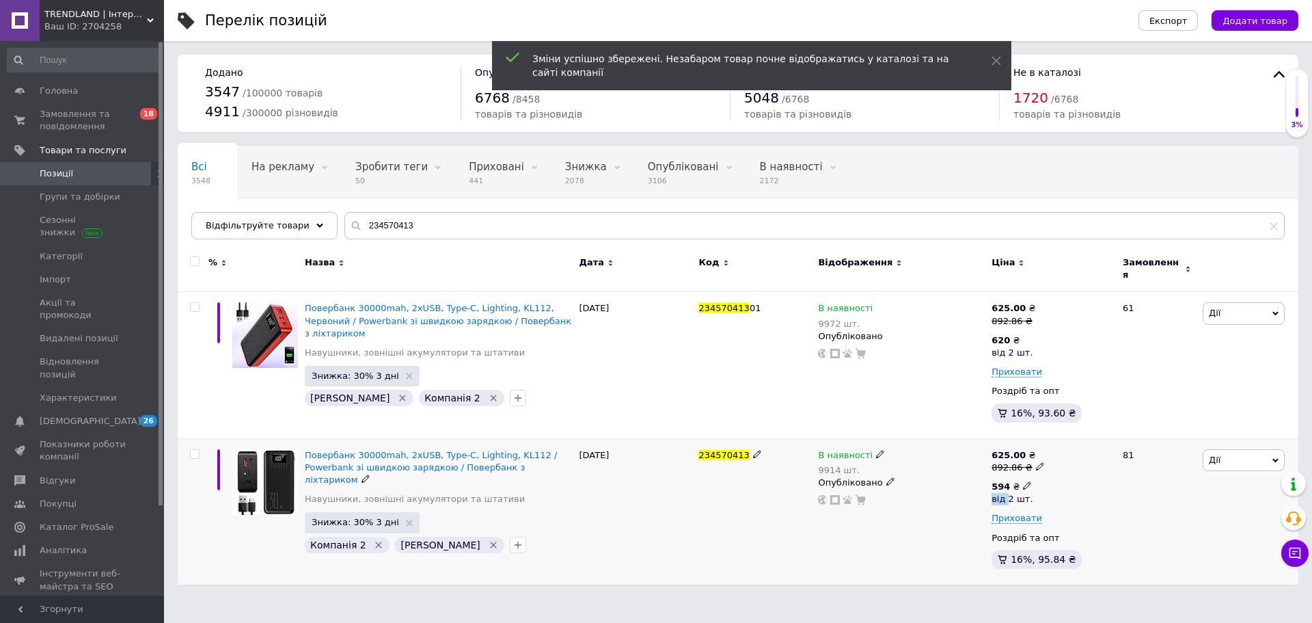
click at [1023, 481] on icon at bounding box center [1027, 485] width 8 height 8
click at [1099, 458] on input "594" at bounding box center [1113, 456] width 131 height 27
drag, startPoint x: 1099, startPoint y: 458, endPoint x: 1104, endPoint y: 451, distance: 8.3
click at [1104, 451] on input "594" at bounding box center [1113, 456] width 131 height 27
type input "620"
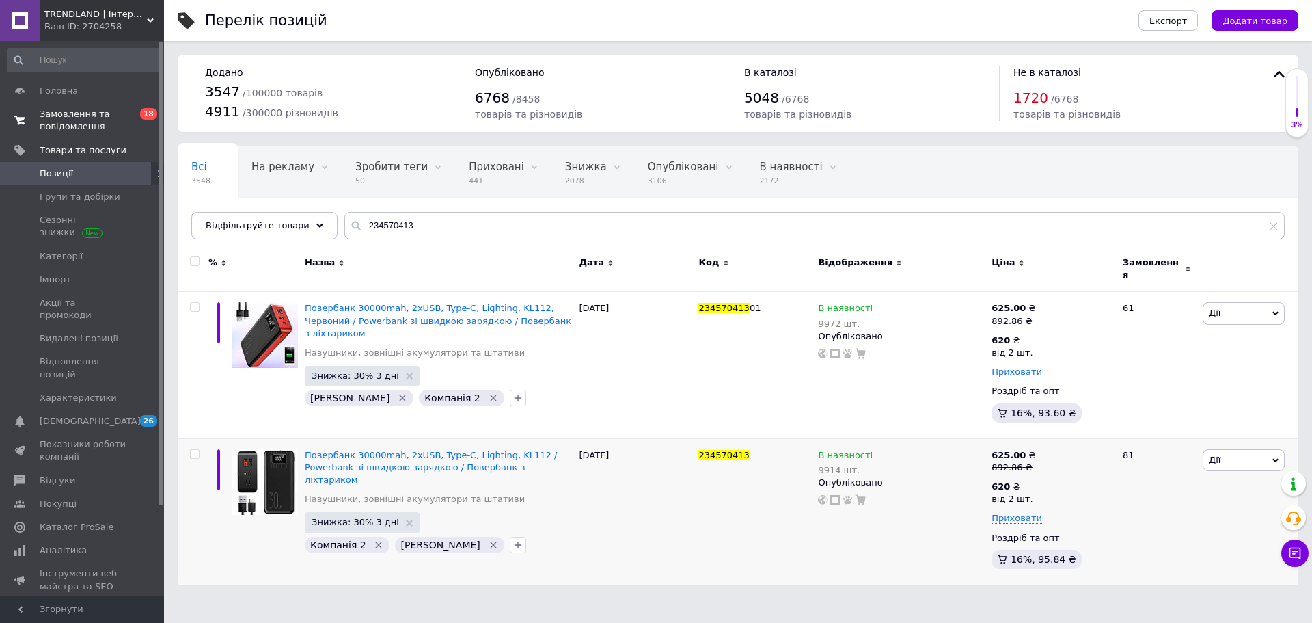
click at [77, 122] on span "Замовлення та повідомлення" at bounding box center [83, 120] width 87 height 25
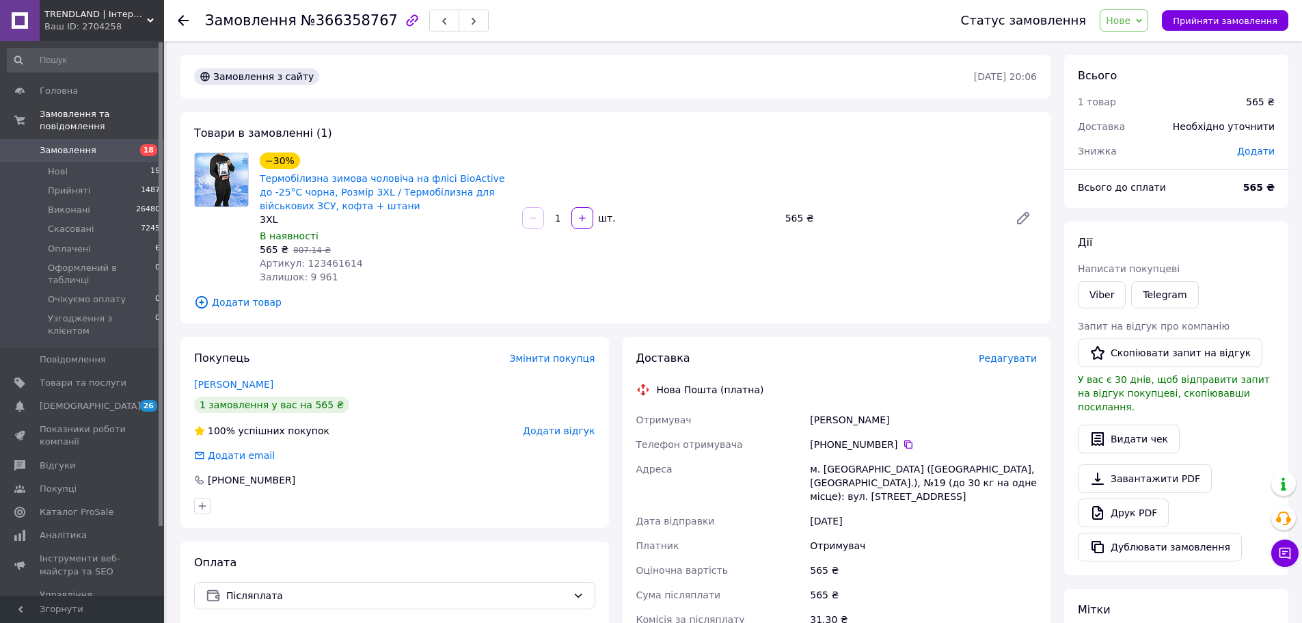
click at [336, 259] on span "Артикул: 123461614" at bounding box center [311, 263] width 103 height 11
copy span "123461614"
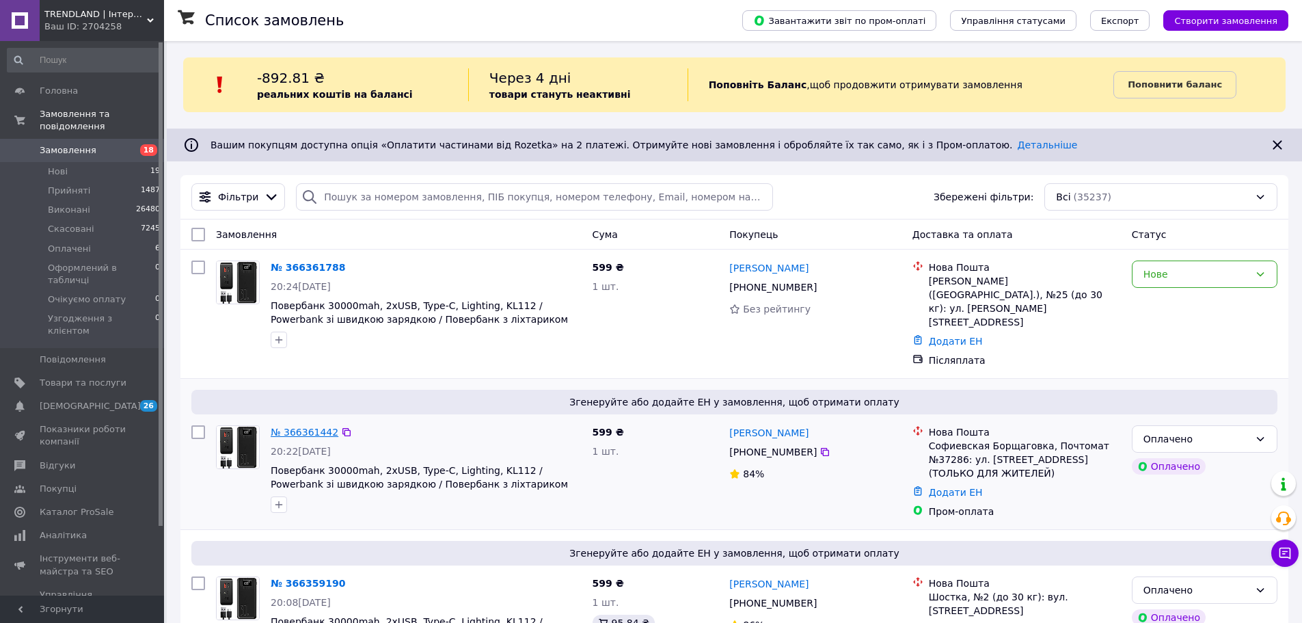
click at [301, 426] on link "№ 366361442" at bounding box center [305, 431] width 68 height 11
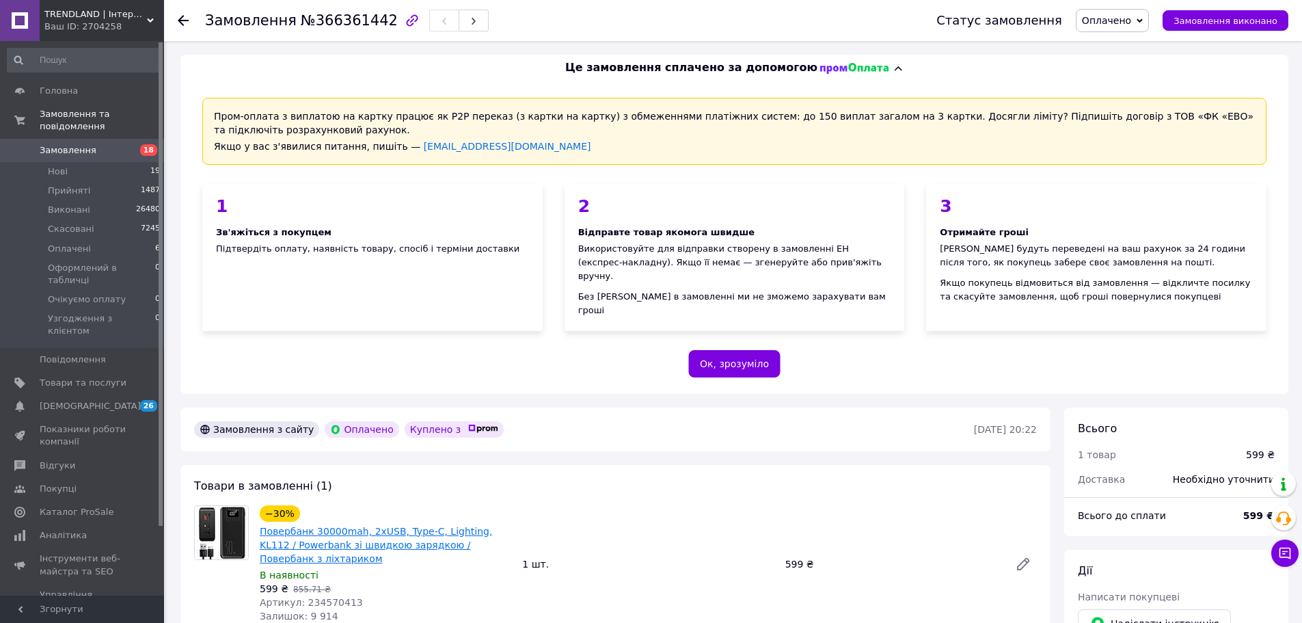
click at [351, 525] on link "Повербанк 30000mah, 2хUSB, Type-C, Lighting, KL112 / Powerbank зі швидкою заряд…" at bounding box center [376, 544] width 232 height 38
click at [83, 144] on span "Замовлення" at bounding box center [68, 150] width 57 height 12
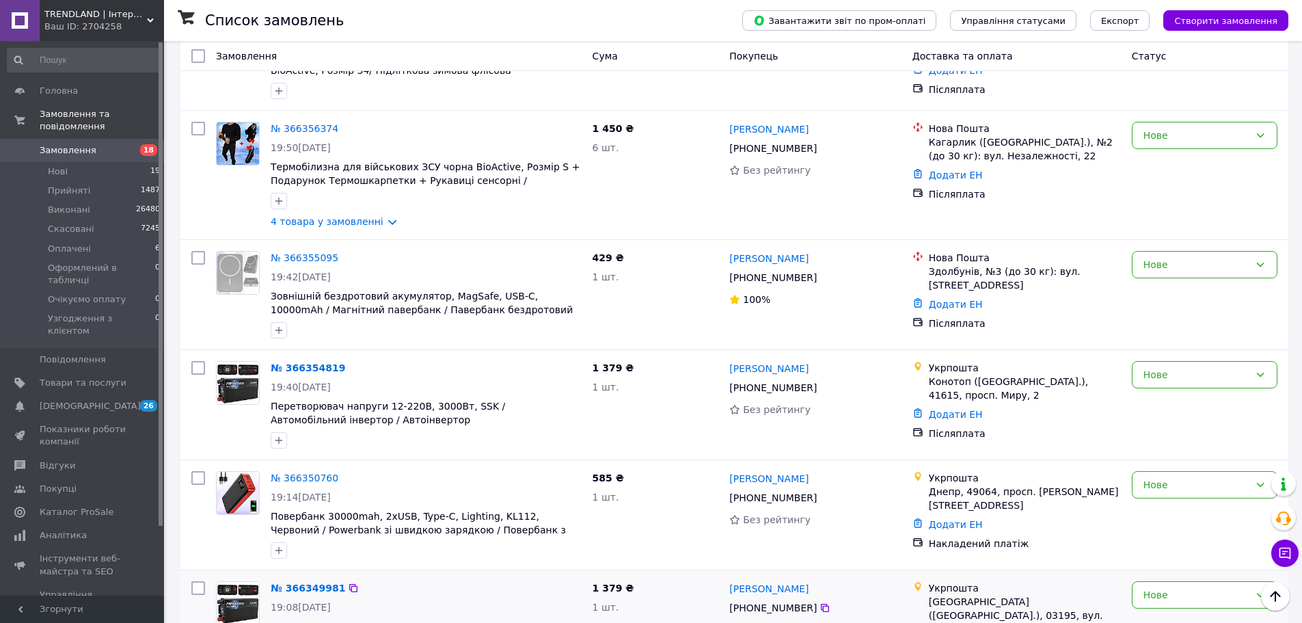
scroll to position [1230, 0]
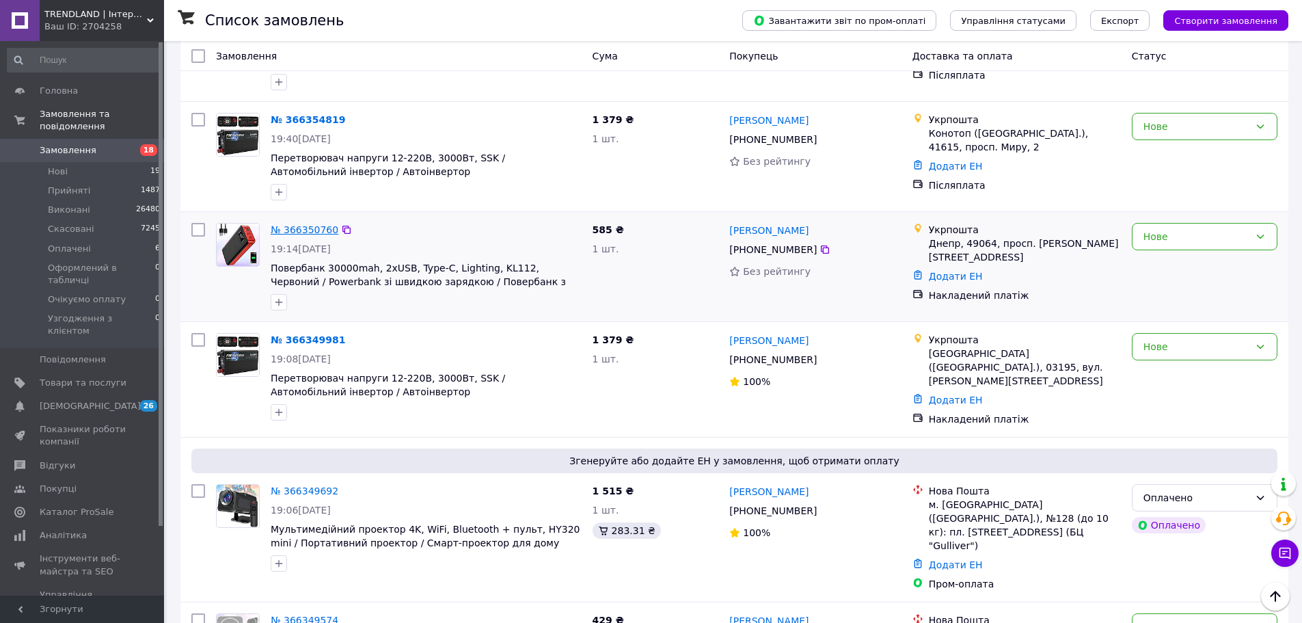
click at [324, 224] on link "№ 366350760" at bounding box center [305, 229] width 68 height 11
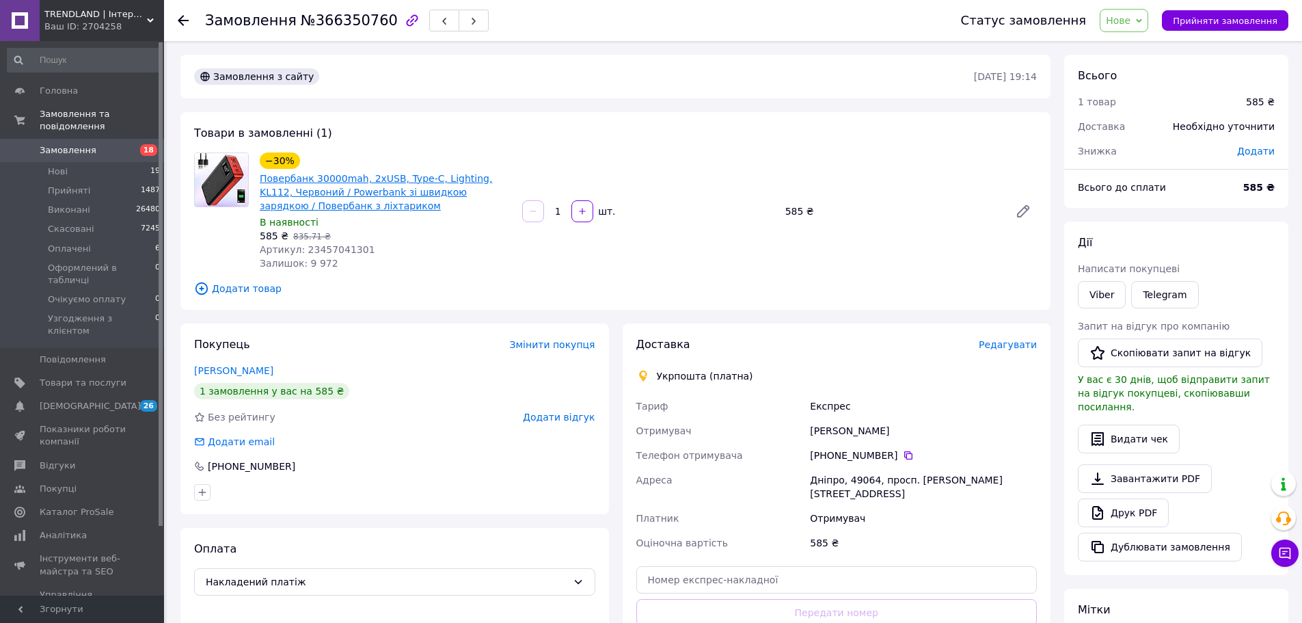
click at [351, 196] on link "Повербанк 30000mah, 2хUSB, Type-C, Lighting, KL112, Червоний / Powerbank зі шви…" at bounding box center [376, 192] width 232 height 38
click at [85, 377] on span "Товари та послуги" at bounding box center [83, 383] width 87 height 12
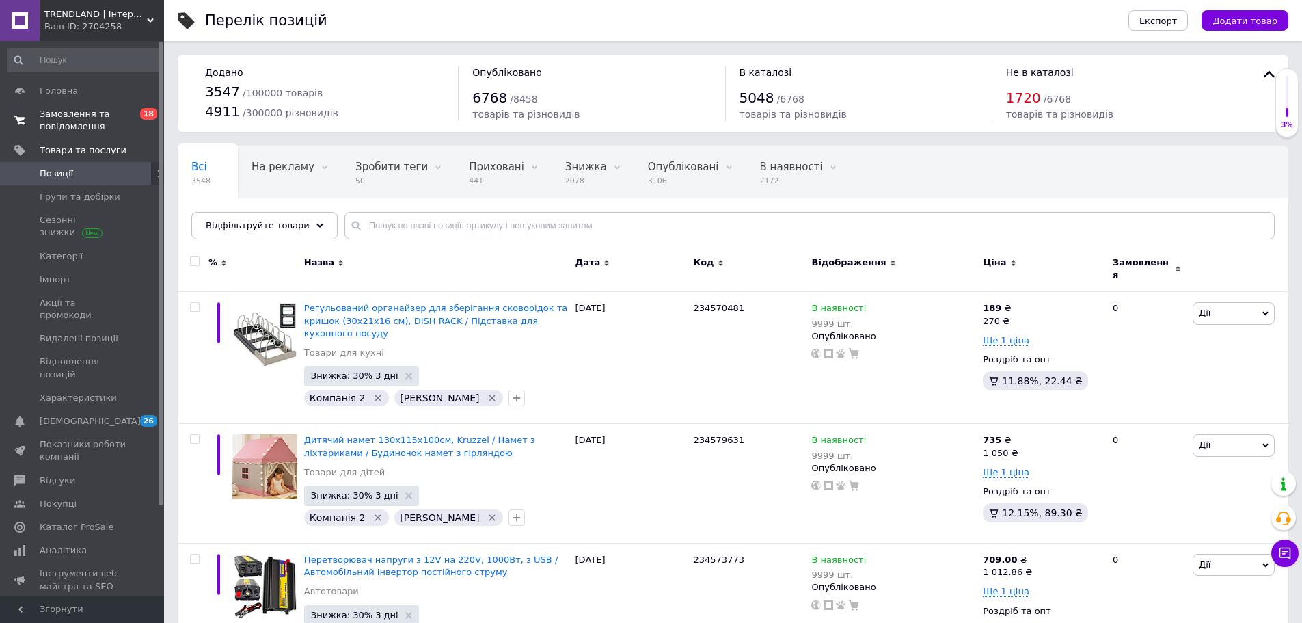
click at [71, 125] on span "Замовлення та повідомлення" at bounding box center [83, 120] width 87 height 25
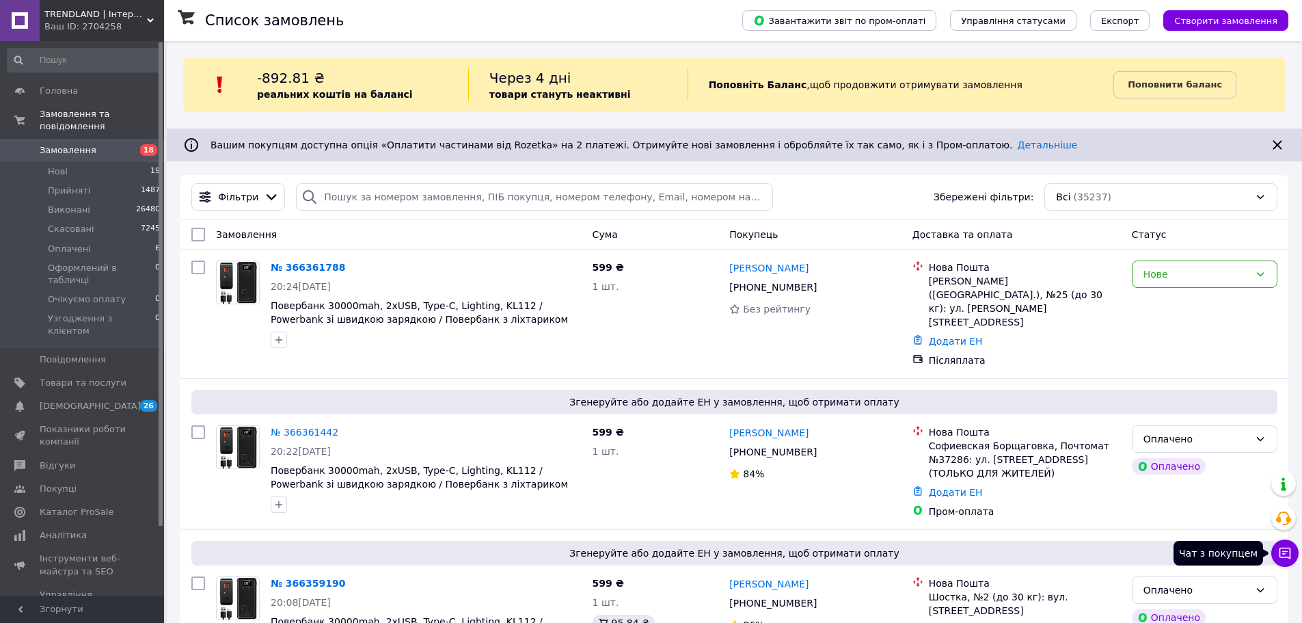
click at [1280, 564] on button "Чат з покупцем" at bounding box center [1284, 552] width 27 height 27
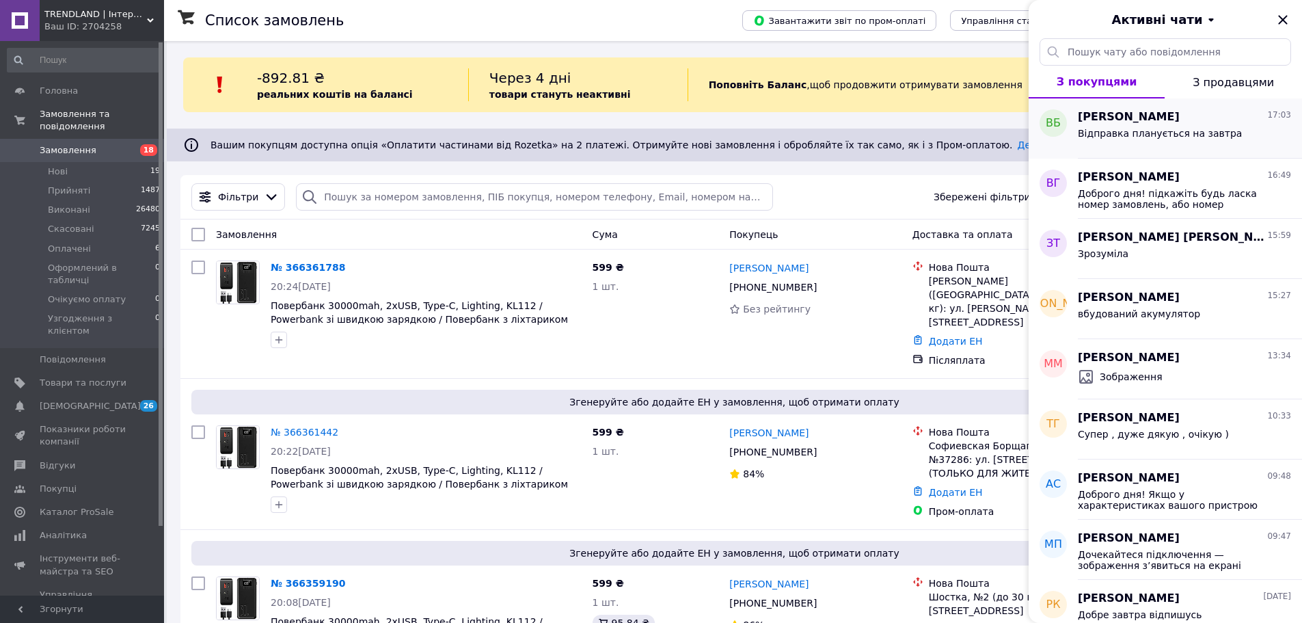
click at [1172, 133] on span "Відправка планується на завтра" at bounding box center [1160, 133] width 164 height 11
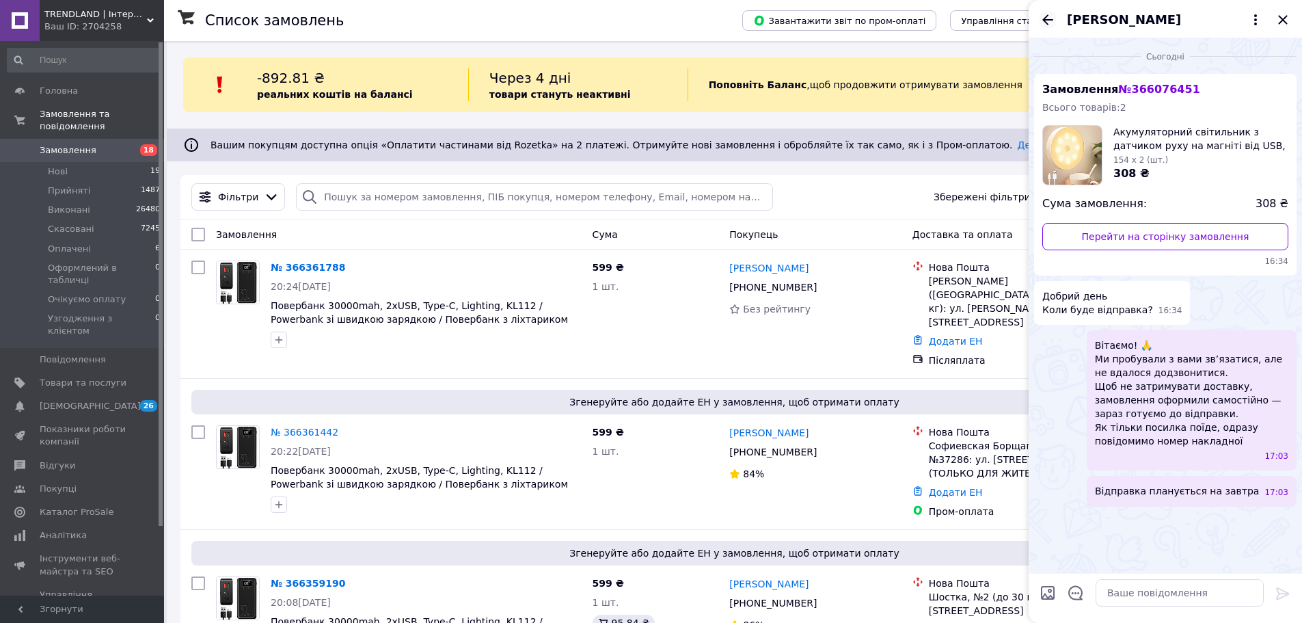
click at [1045, 15] on icon "Назад" at bounding box center [1047, 20] width 16 height 16
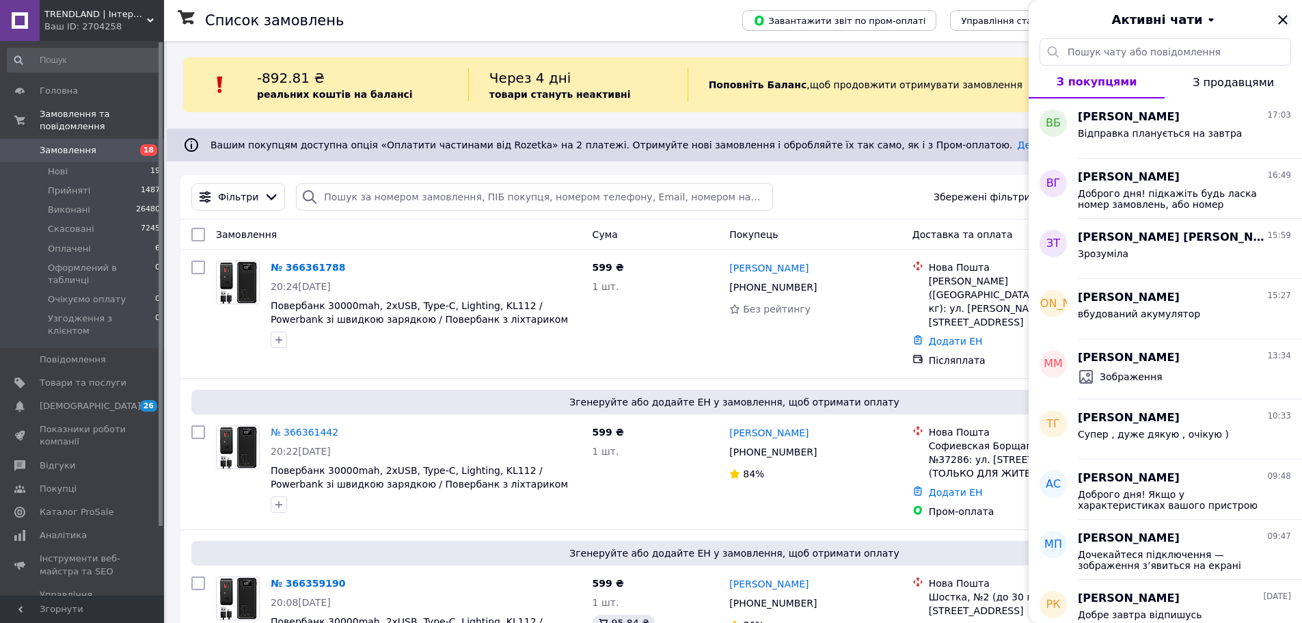
click at [1281, 20] on icon "Закрити" at bounding box center [1282, 20] width 16 height 16
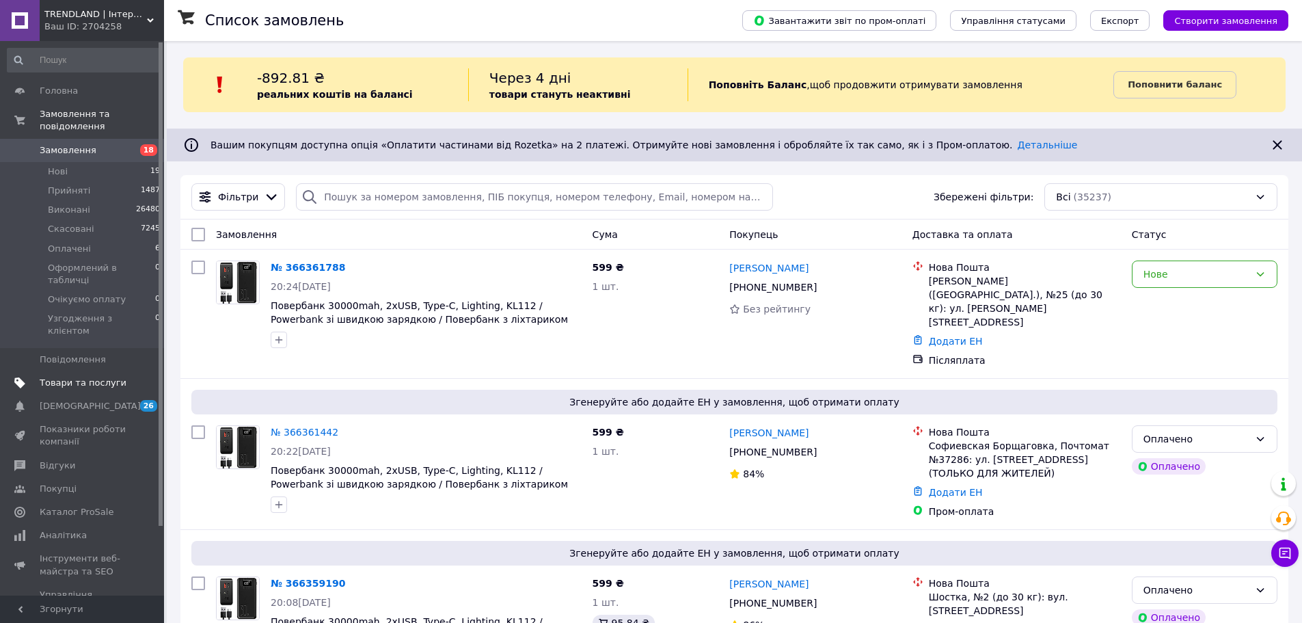
click at [79, 377] on span "Товари та послуги" at bounding box center [83, 383] width 87 height 12
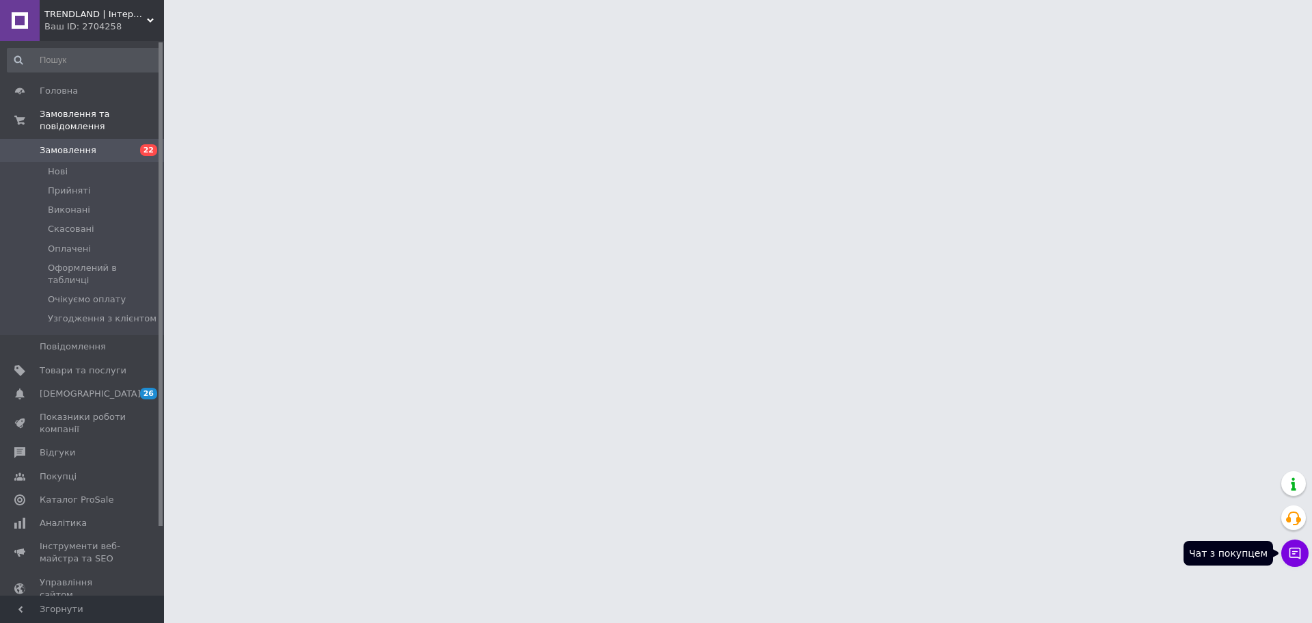
click at [1301, 554] on icon at bounding box center [1295, 553] width 14 height 14
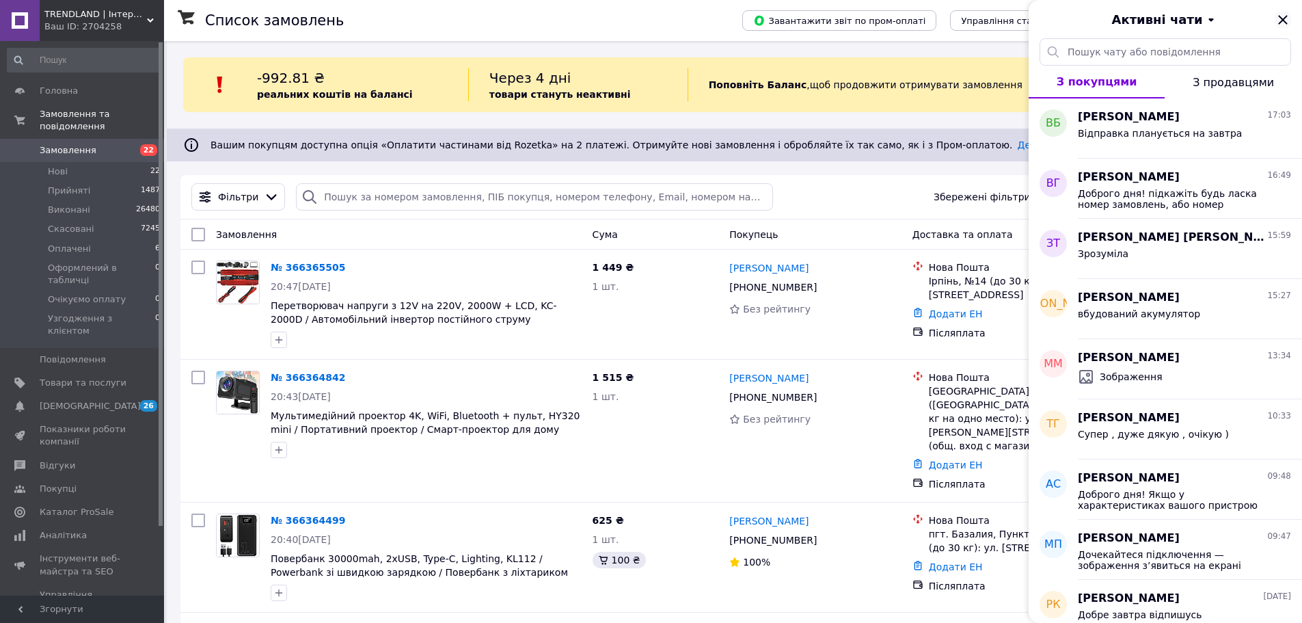
click at [1281, 16] on icon "Закрити" at bounding box center [1282, 20] width 16 height 16
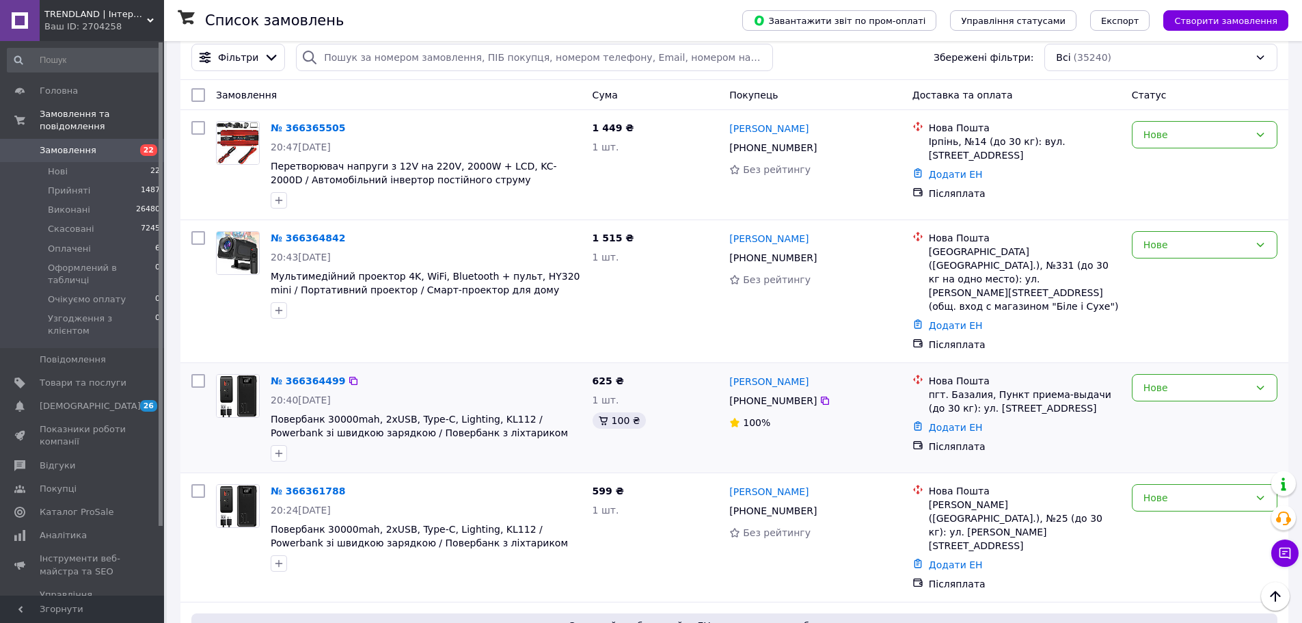
scroll to position [137, 0]
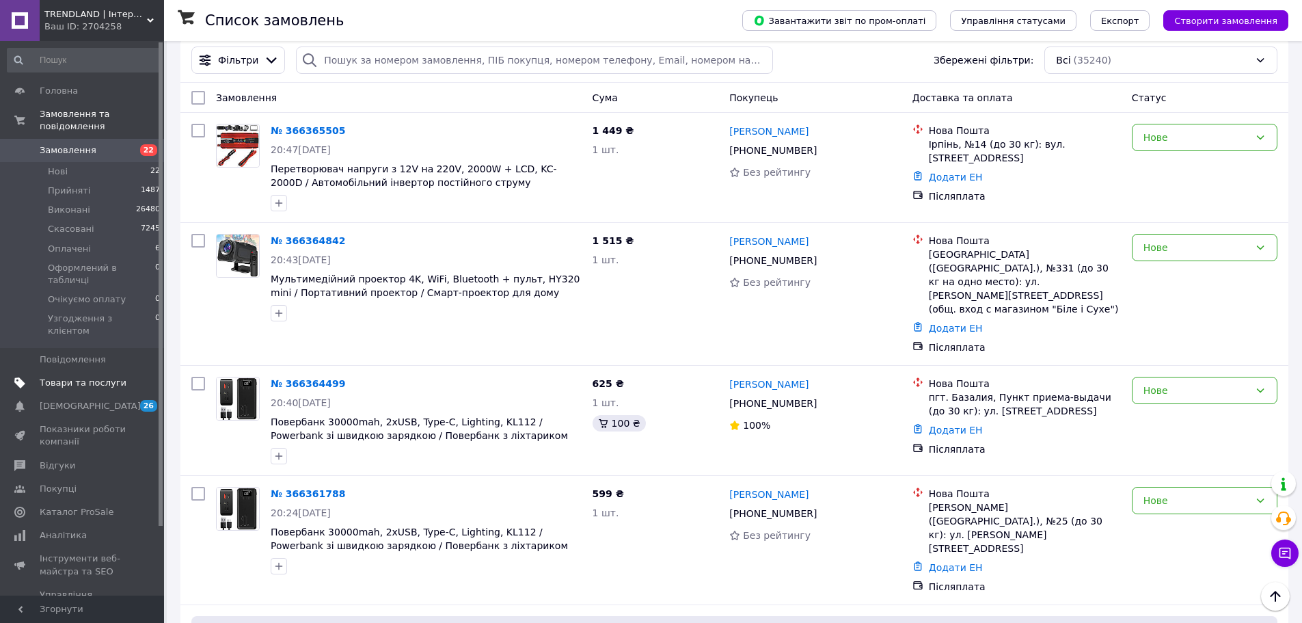
click at [87, 377] on span "Товари та послуги" at bounding box center [83, 383] width 87 height 12
